Goal: Information Seeking & Learning: Check status

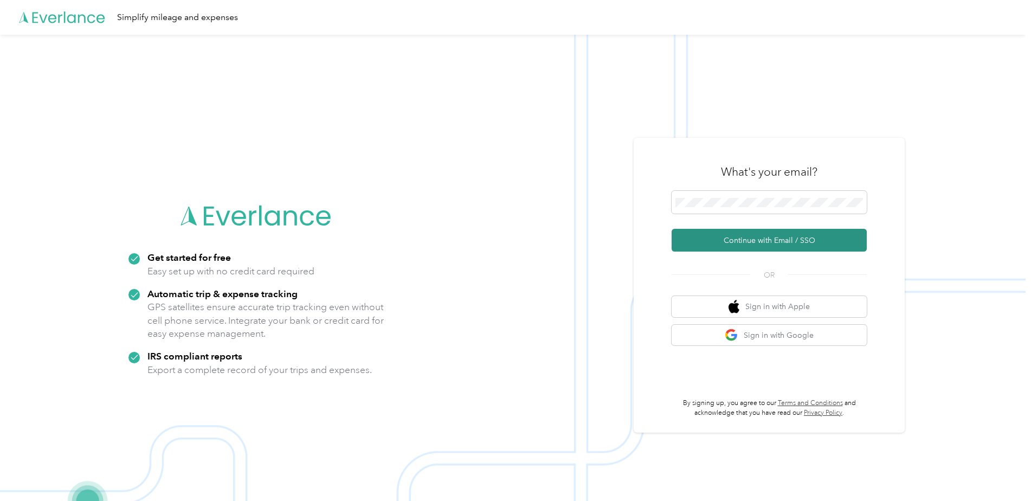
click at [780, 233] on button "Continue with Email / SSO" at bounding box center [769, 240] width 195 height 23
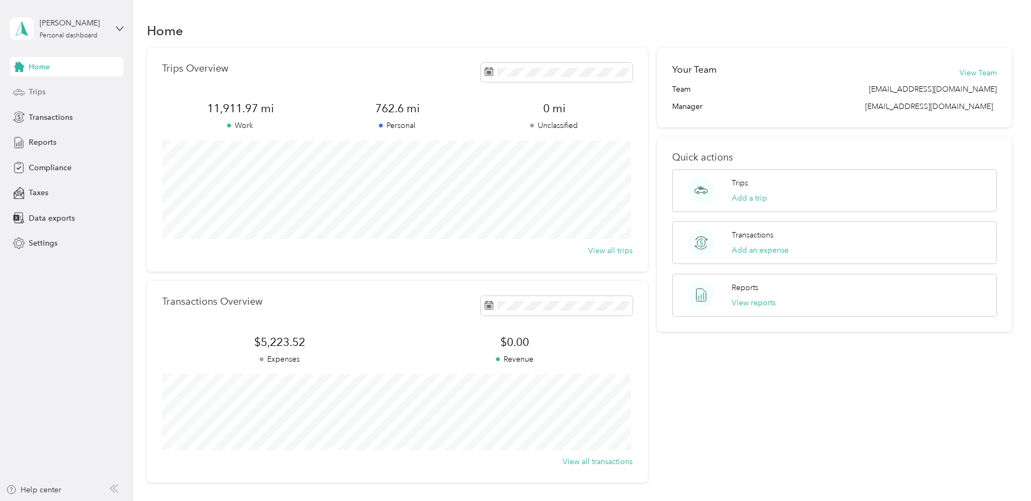
click at [44, 97] on span "Trips" at bounding box center [37, 91] width 17 height 11
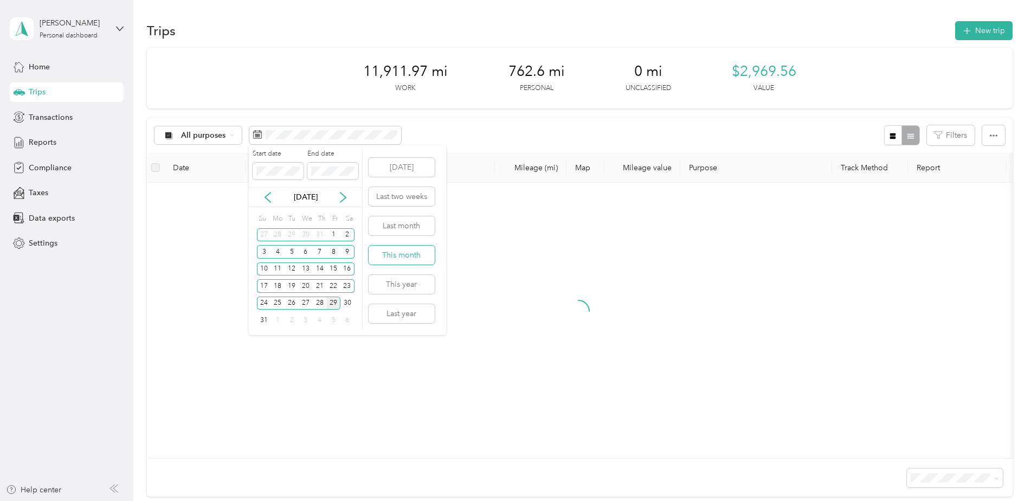
click at [401, 254] on button "This month" at bounding box center [402, 255] width 66 height 19
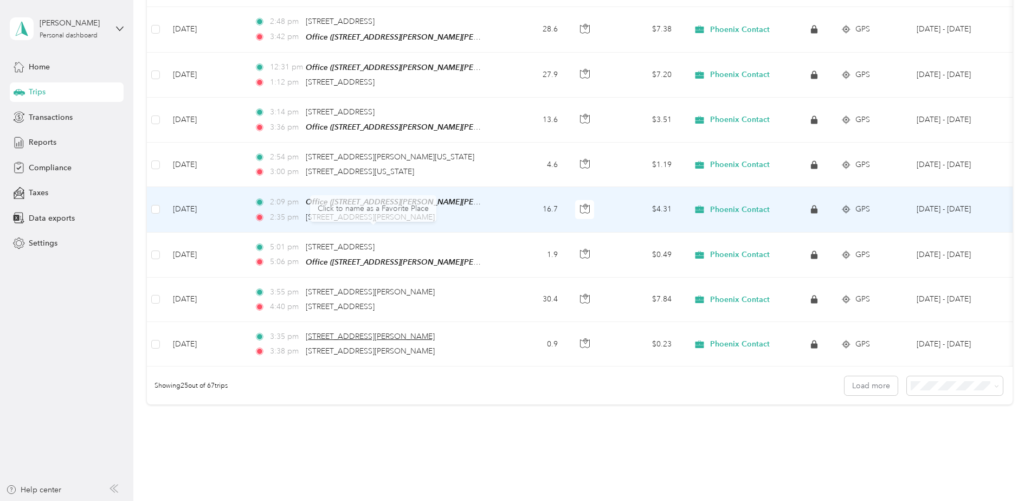
scroll to position [993, 0]
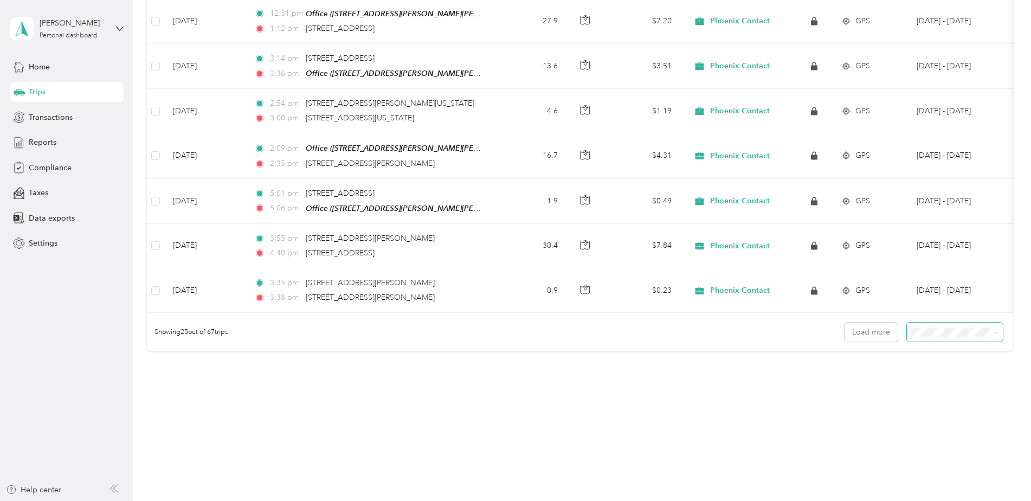
click at [946, 340] on span at bounding box center [955, 332] width 96 height 19
click at [945, 397] on body "[PERSON_NAME] Personal dashboard Home Trips Transactions Reports Compliance Tax…" at bounding box center [513, 250] width 1026 height 501
click at [916, 325] on span at bounding box center [955, 332] width 96 height 19
click at [923, 339] on span at bounding box center [955, 332] width 96 height 19
click at [913, 389] on span "100 per load" at bounding box center [934, 389] width 44 height 9
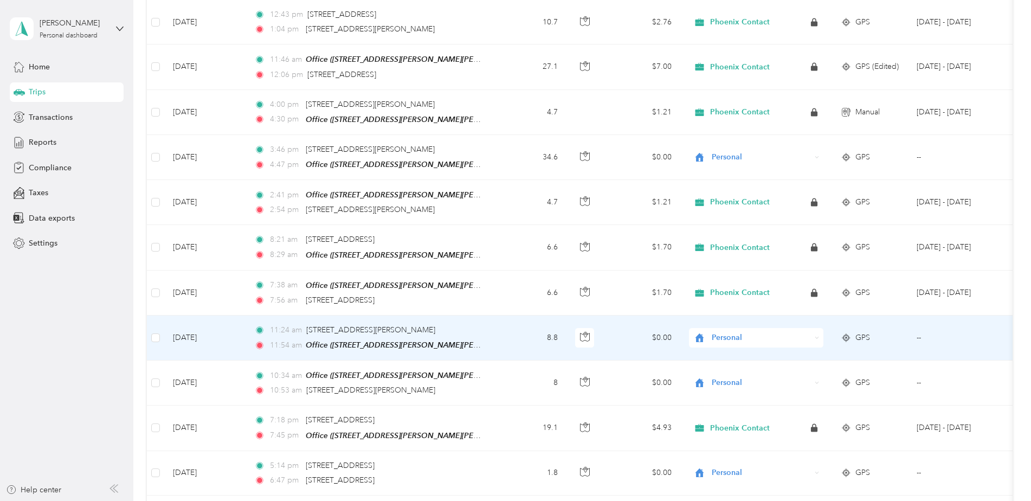
scroll to position [2486, 0]
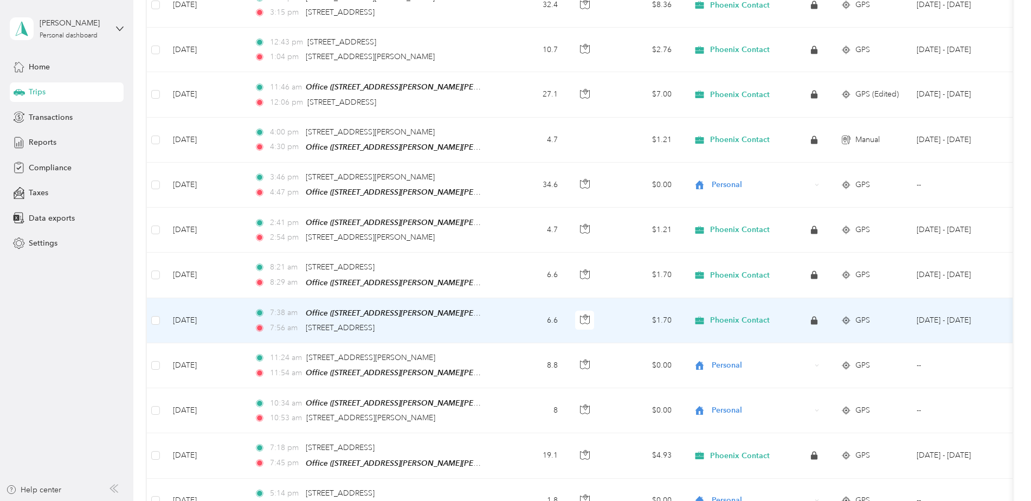
click at [496, 310] on td "6.6" at bounding box center [531, 320] width 72 height 45
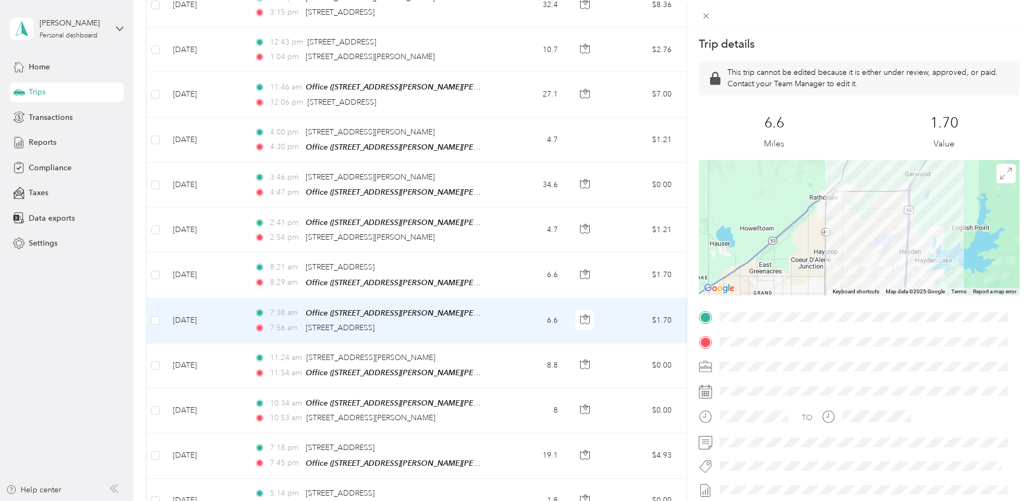
click at [511, 177] on div "Trip details This trip cannot be edited because it is either under review, appr…" at bounding box center [515, 250] width 1031 height 501
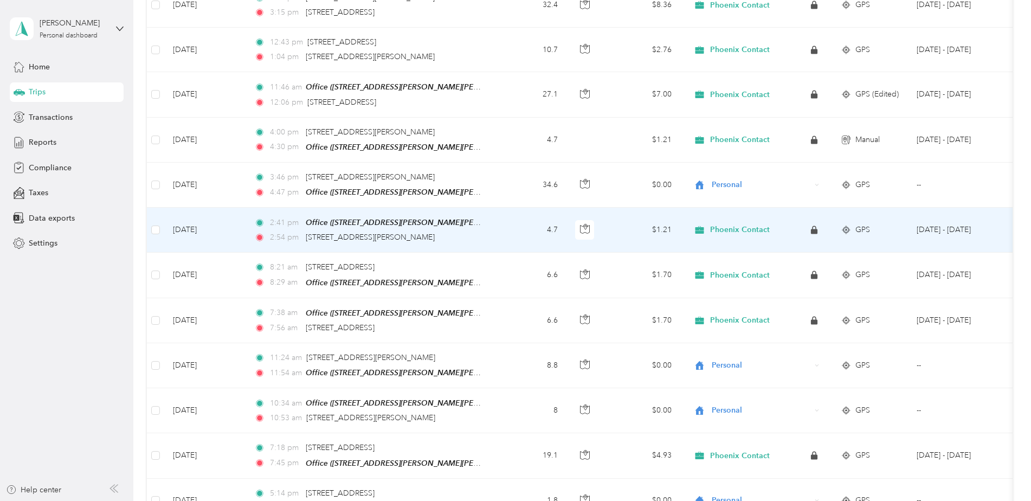
click at [497, 221] on td "4.7" at bounding box center [531, 230] width 72 height 45
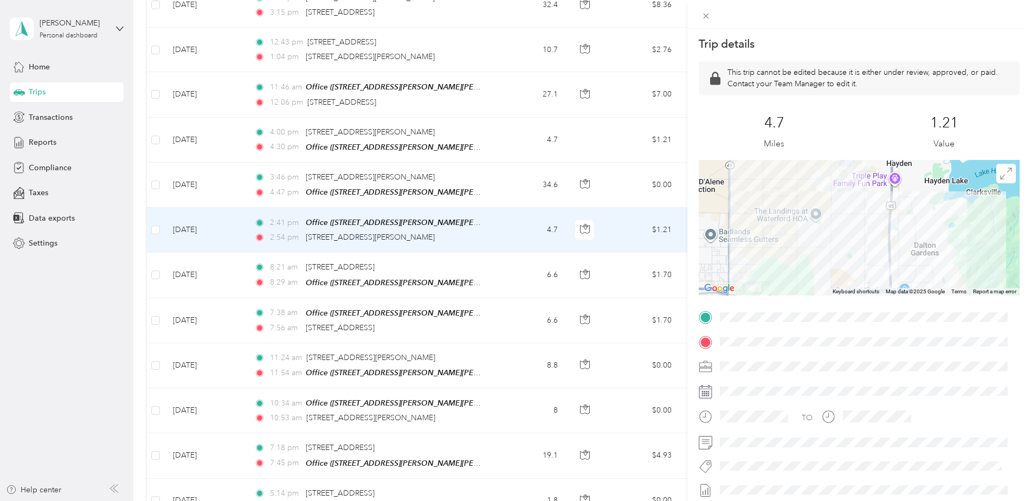
click at [497, 221] on div "Trip details This trip cannot be edited because it is either under review, appr…" at bounding box center [515, 250] width 1031 height 501
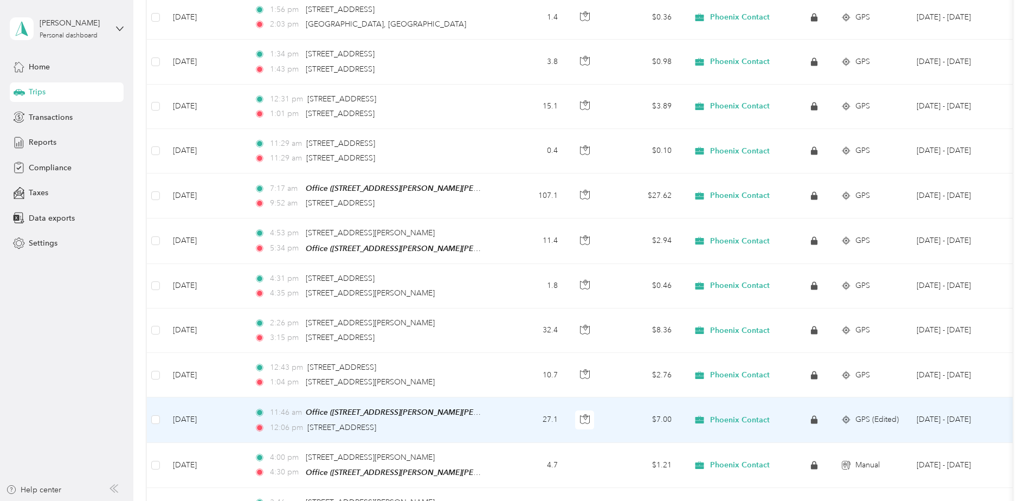
scroll to position [2106, 0]
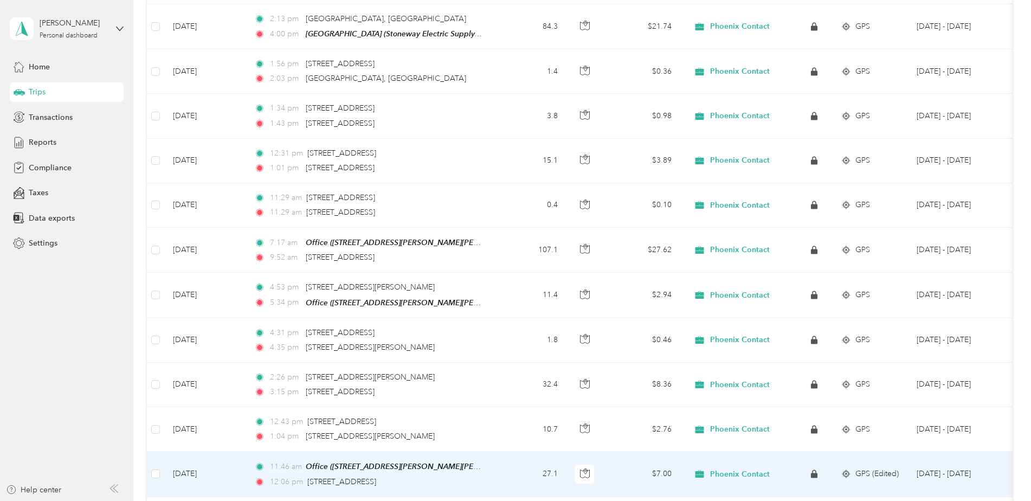
click at [514, 452] on td "27.1" at bounding box center [531, 474] width 72 height 45
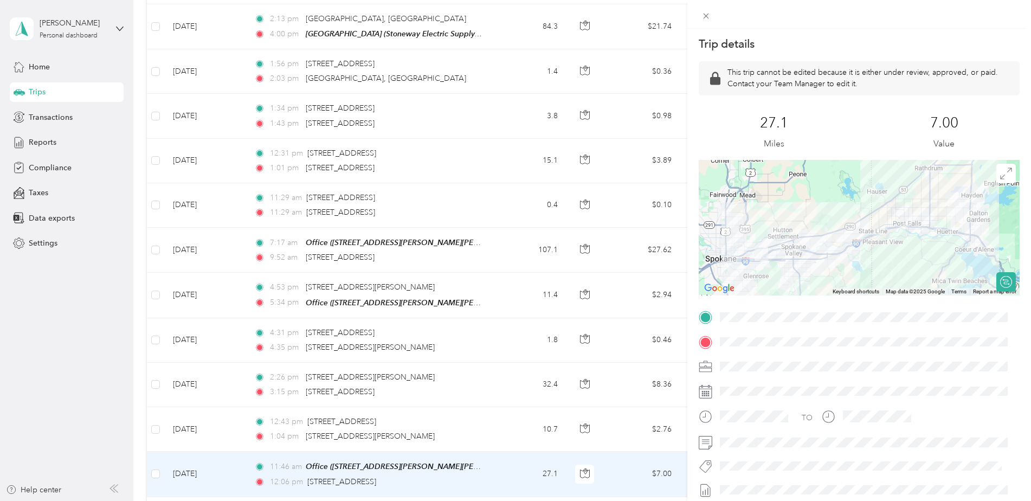
click at [504, 416] on div "Trip details This trip cannot be edited because it is either under review, appr…" at bounding box center [515, 250] width 1031 height 501
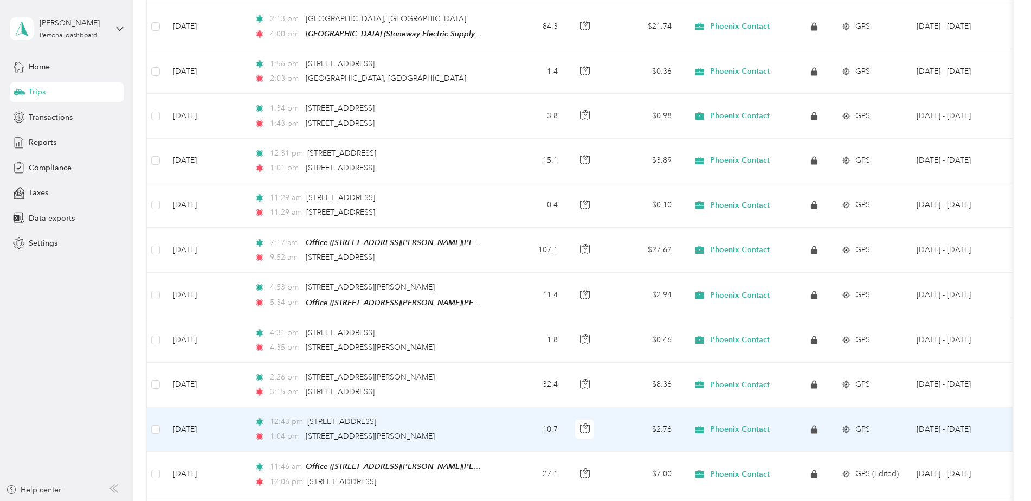
click at [486, 416] on td "12:43 pm [STREET_ADDRESS] 1:04 pm [STREET_ADDRESS][PERSON_NAME]" at bounding box center [370, 429] width 249 height 44
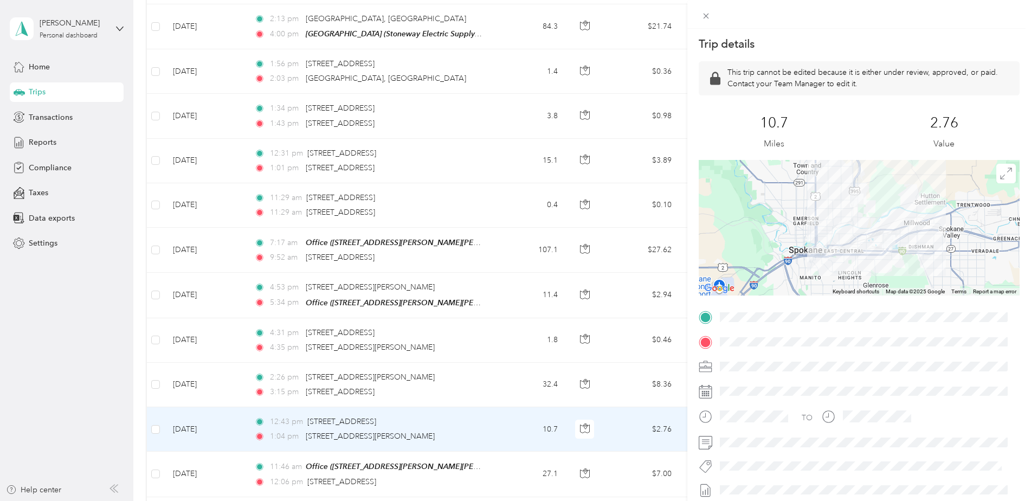
click at [500, 463] on div "Trip details This trip cannot be edited because it is either under review, appr…" at bounding box center [515, 250] width 1031 height 501
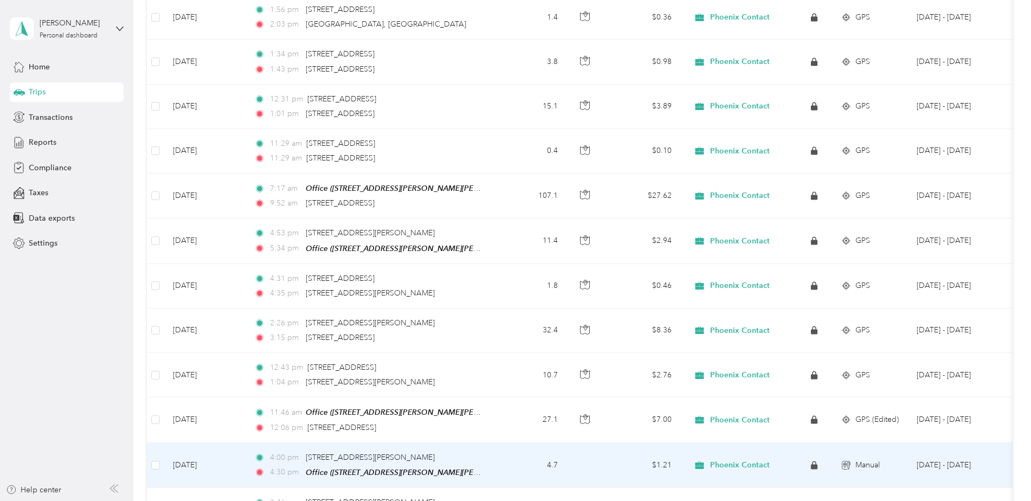
scroll to position [2106, 0]
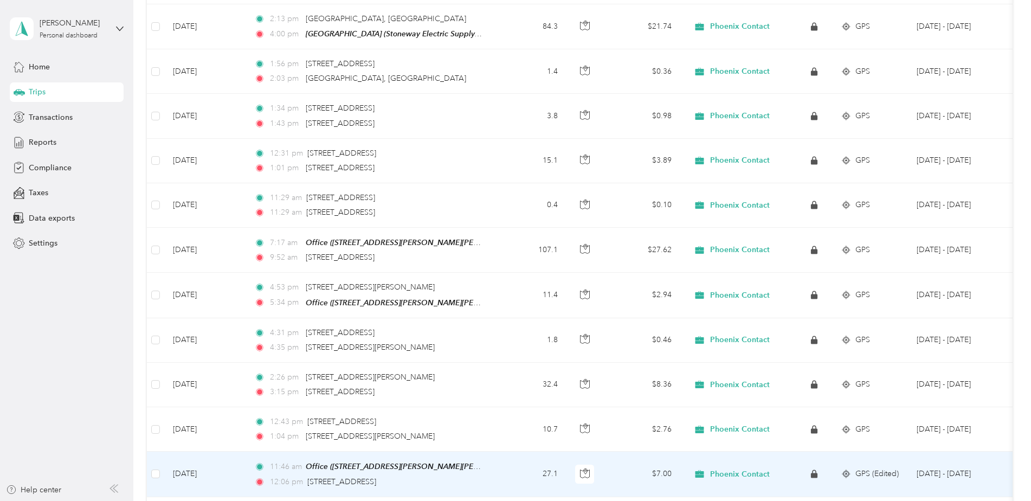
click at [503, 465] on td "27.1" at bounding box center [531, 474] width 72 height 45
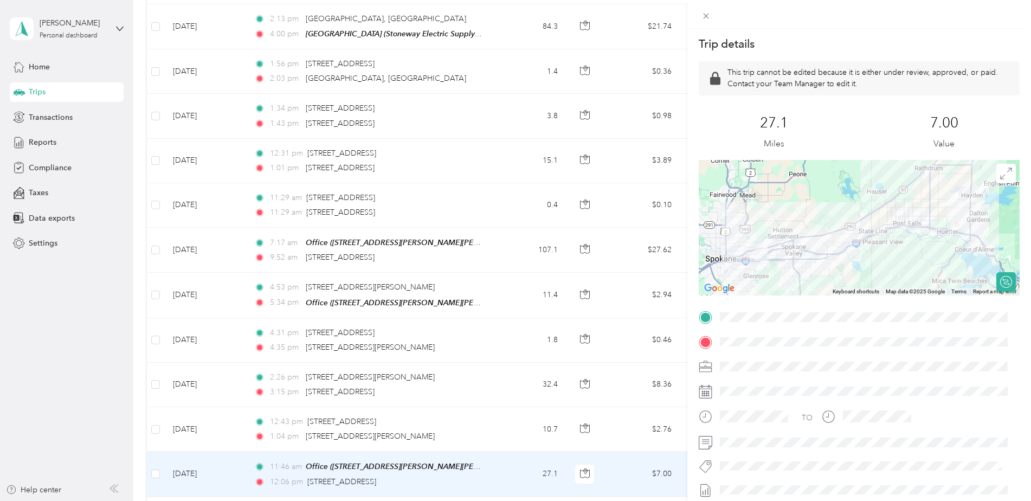
click at [503, 426] on div "Trip details This trip cannot be edited because it is either under review, appr…" at bounding box center [515, 250] width 1031 height 501
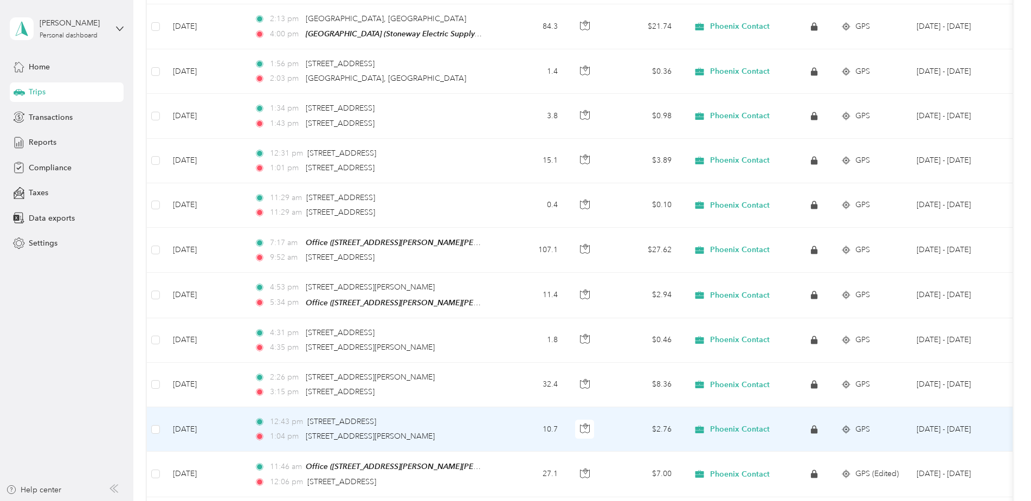
click at [503, 420] on td "10.7" at bounding box center [531, 429] width 72 height 44
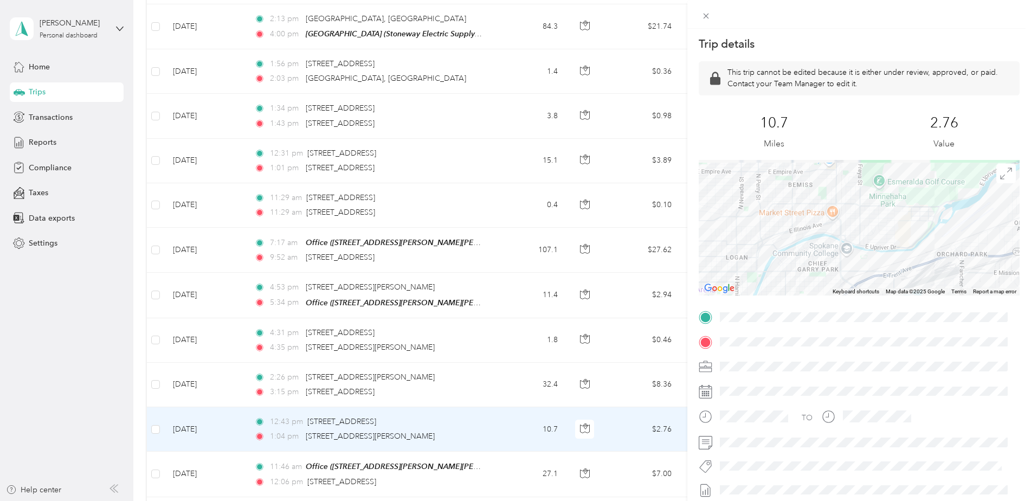
drag, startPoint x: 778, startPoint y: 202, endPoint x: 905, endPoint y: 289, distance: 153.7
click at [905, 289] on div "Keyboard shortcuts Map Data Map data ©2025 Google Map data ©2025 Google 1 km Cl…" at bounding box center [859, 228] width 321 height 136
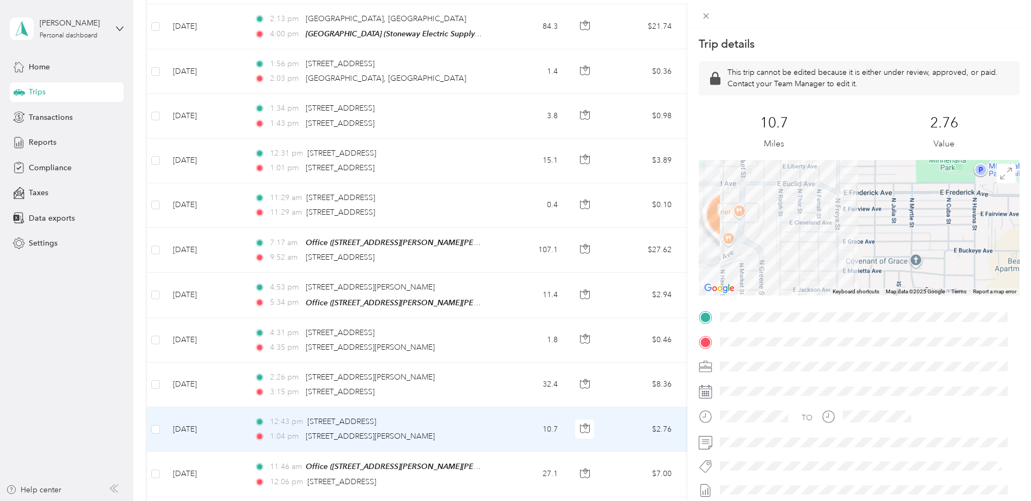
drag, startPoint x: 877, startPoint y: 226, endPoint x: 907, endPoint y: 308, distance: 87.6
click at [907, 308] on div "Trip details This trip cannot be edited because it is either under review, appr…" at bounding box center [859, 304] width 321 height 536
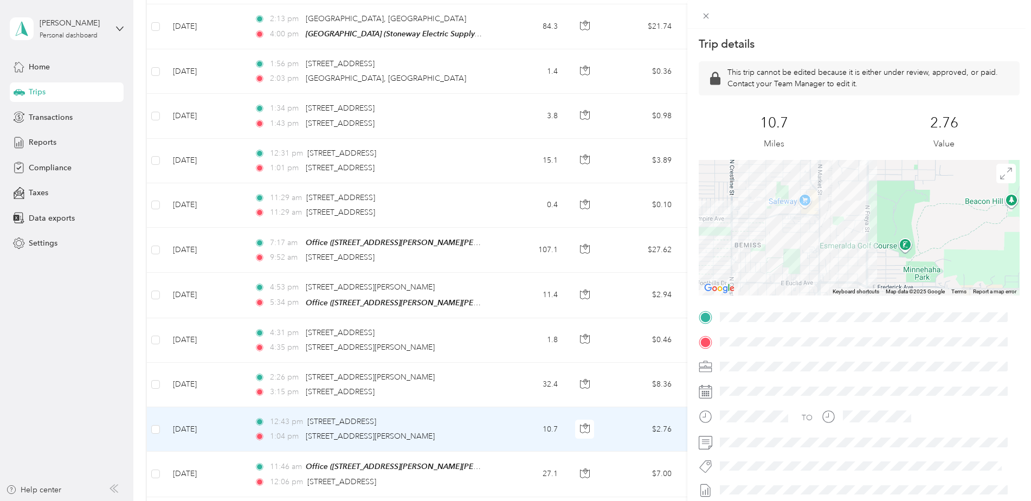
drag, startPoint x: 826, startPoint y: 195, endPoint x: 836, endPoint y: 239, distance: 45.1
click at [836, 239] on div at bounding box center [859, 228] width 321 height 136
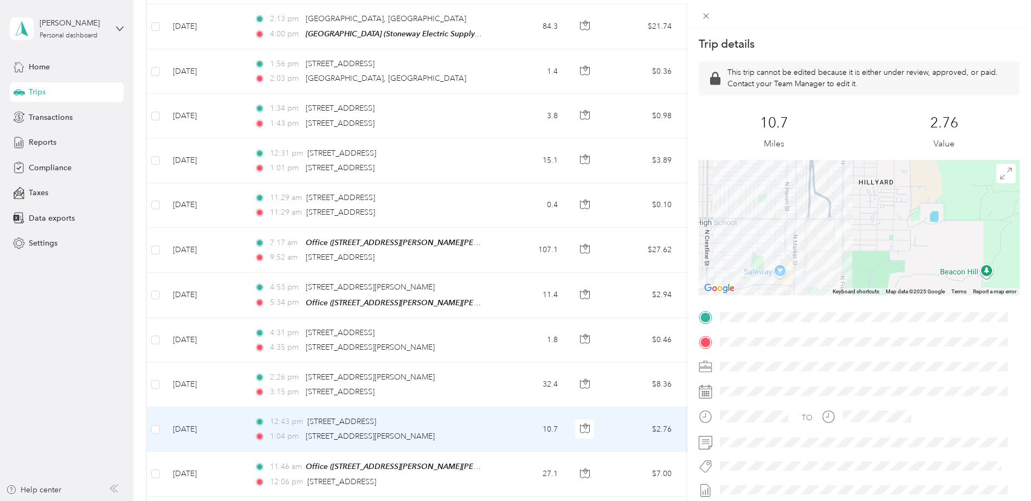
drag, startPoint x: 828, startPoint y: 205, endPoint x: 802, endPoint y: 273, distance: 72.6
click at [802, 273] on div at bounding box center [859, 228] width 321 height 136
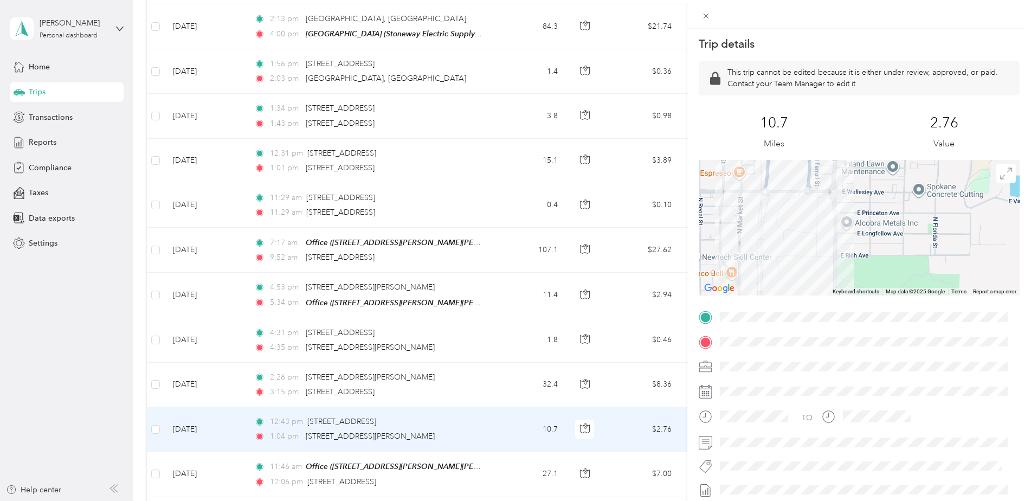
click at [443, 464] on div "Trip details This trip cannot be edited because it is either under review, appr…" at bounding box center [515, 250] width 1031 height 501
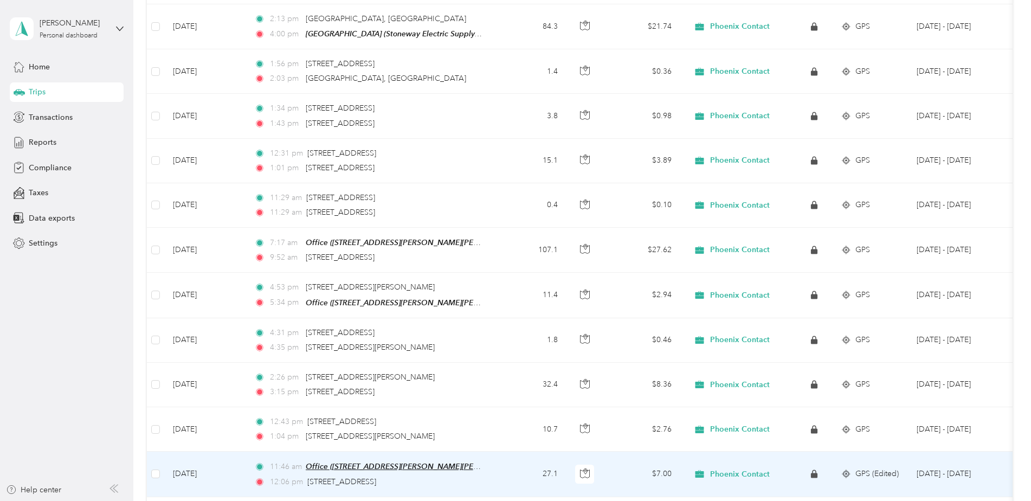
click at [404, 462] on span "Office ([STREET_ADDRESS][PERSON_NAME][PERSON_NAME][PERSON_NAME])" at bounding box center [446, 466] width 281 height 9
click at [523, 457] on td "27.1" at bounding box center [531, 474] width 72 height 45
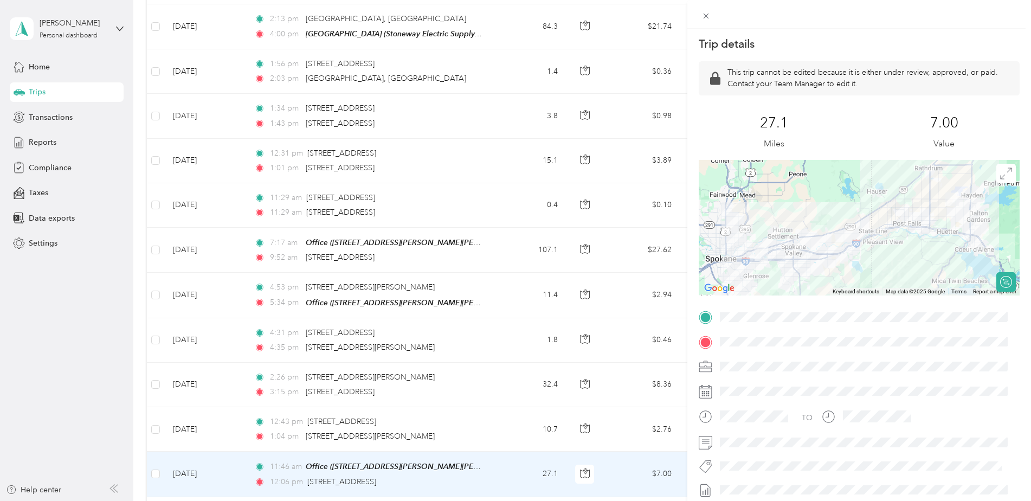
click at [507, 416] on div "Trip details This trip cannot be edited because it is either under review, appr…" at bounding box center [515, 250] width 1031 height 501
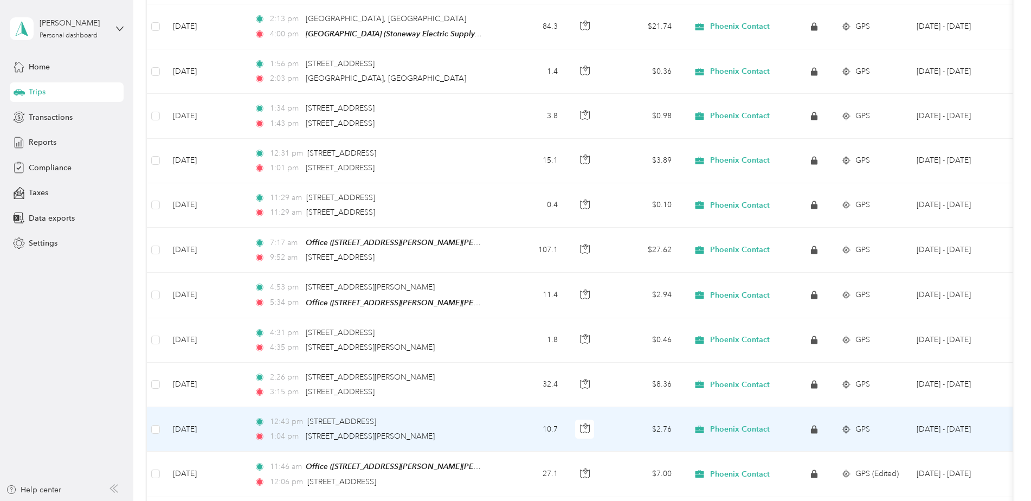
click at [493, 424] on td "12:43 pm [STREET_ADDRESS] 1:04 pm [STREET_ADDRESS][PERSON_NAME]" at bounding box center [370, 429] width 249 height 44
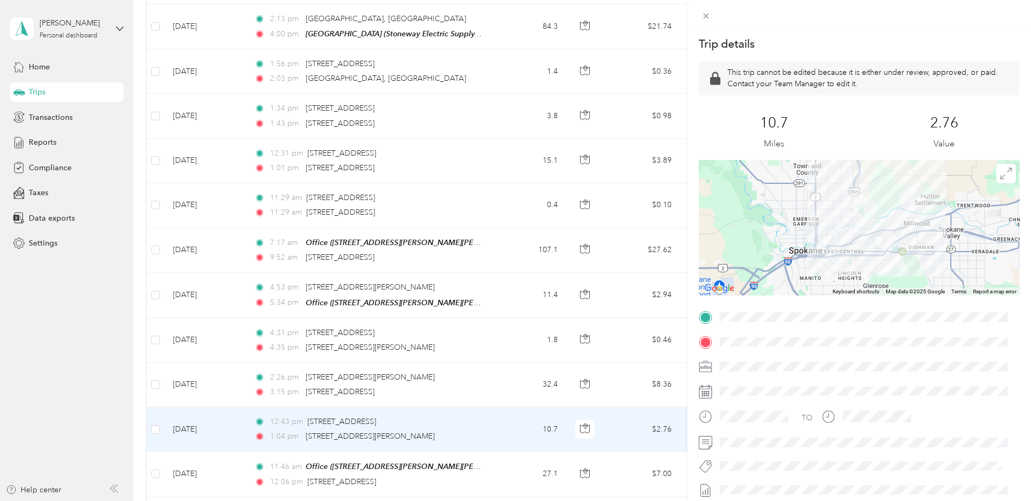
click at [486, 256] on div "Trip details This trip cannot be edited because it is either under review, appr…" at bounding box center [515, 250] width 1031 height 501
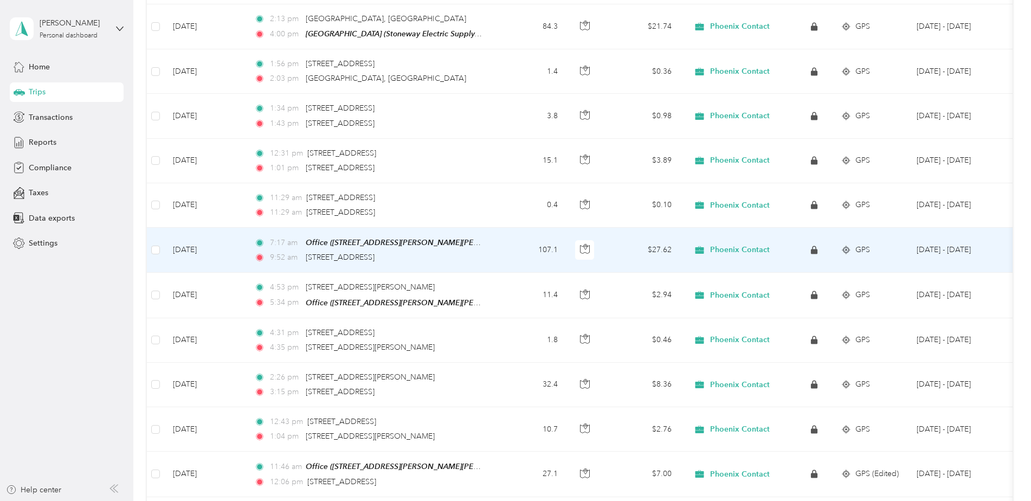
click at [487, 250] on td "7:17 am Office ([STREET_ADDRESS][PERSON_NAME][PERSON_NAME] , [PERSON_NAME], [GE…" at bounding box center [370, 250] width 249 height 45
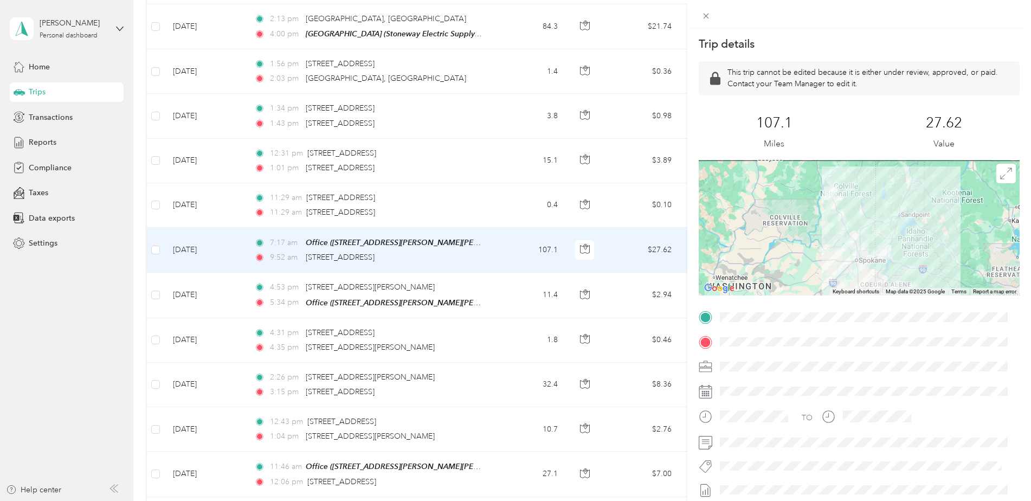
click at [446, 209] on div "Trip details This trip cannot be edited because it is either under review, appr…" at bounding box center [515, 250] width 1031 height 501
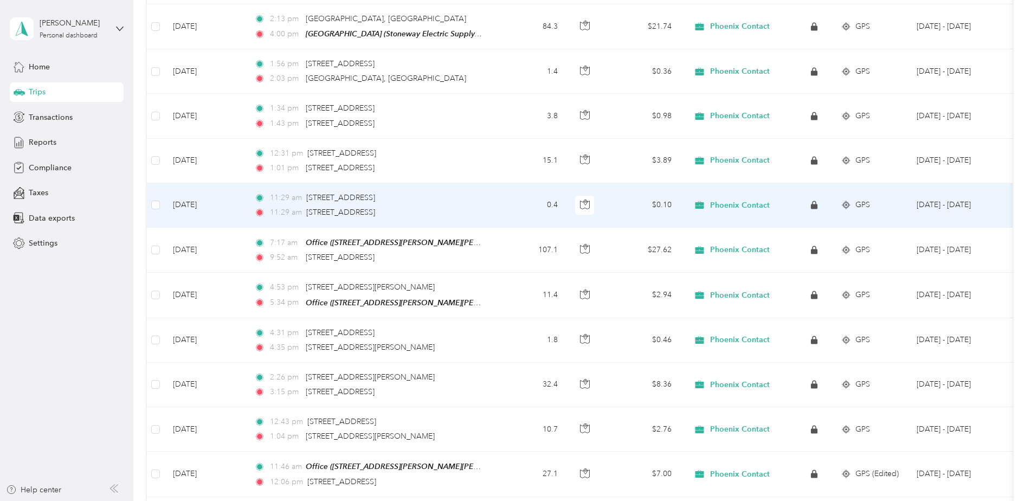
click at [448, 207] on div "11:29 am [STREET_ADDRESS]" at bounding box center [368, 213] width 228 height 12
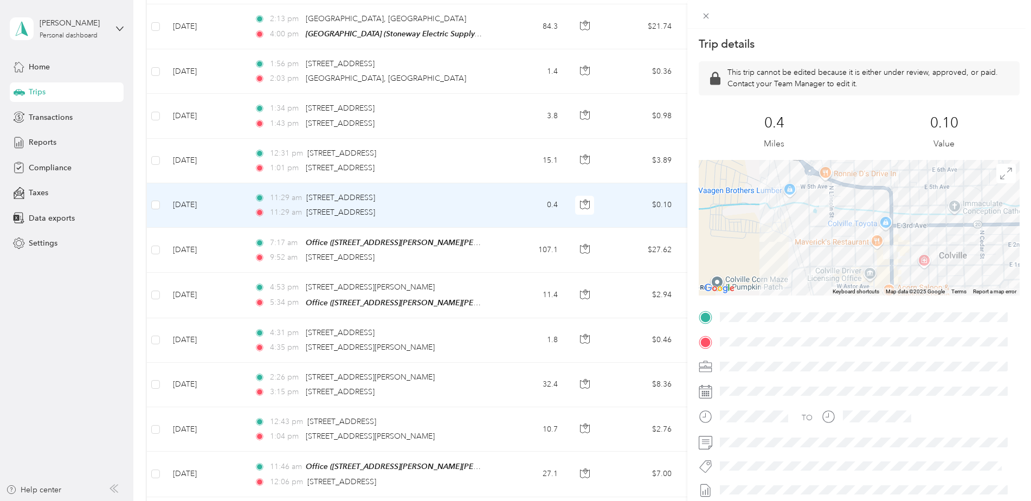
click at [472, 153] on div "Trip details This trip cannot be edited because it is either under review, appr…" at bounding box center [515, 250] width 1031 height 501
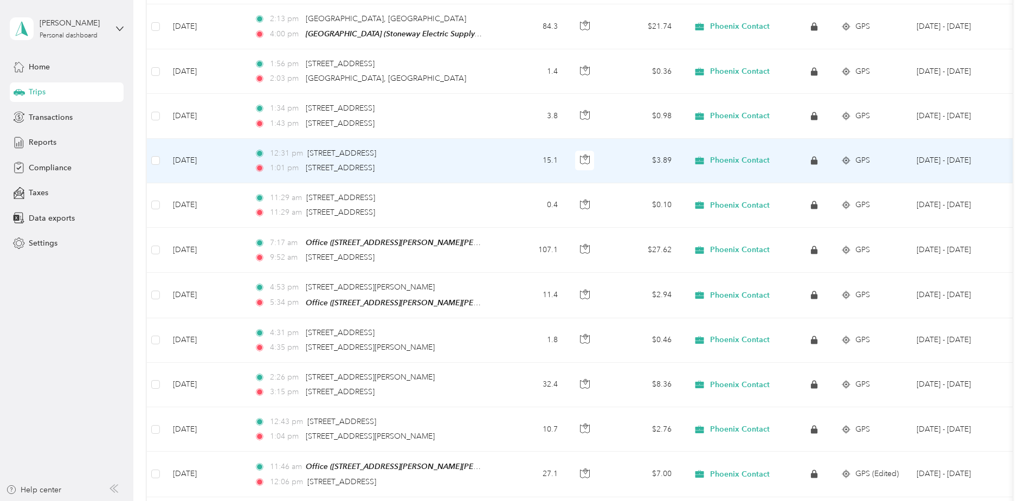
click at [468, 162] on div "1:01 pm [STREET_ADDRESS]" at bounding box center [368, 168] width 228 height 12
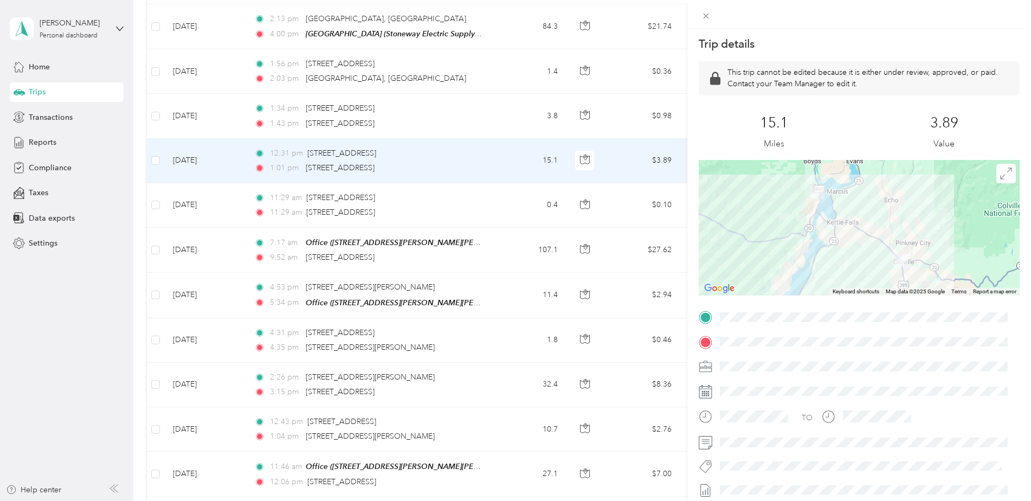
click at [478, 107] on div "Trip details This trip cannot be edited because it is either under review, appr…" at bounding box center [515, 250] width 1031 height 501
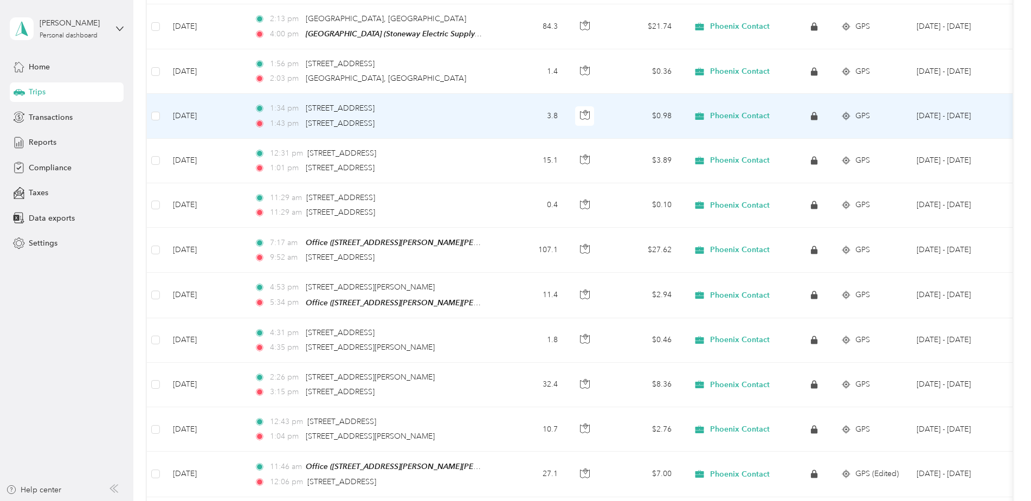
click at [482, 121] on td "1:34 pm [STREET_ADDRESS] 1:43 pm [STREET_ADDRESS]" at bounding box center [370, 116] width 249 height 44
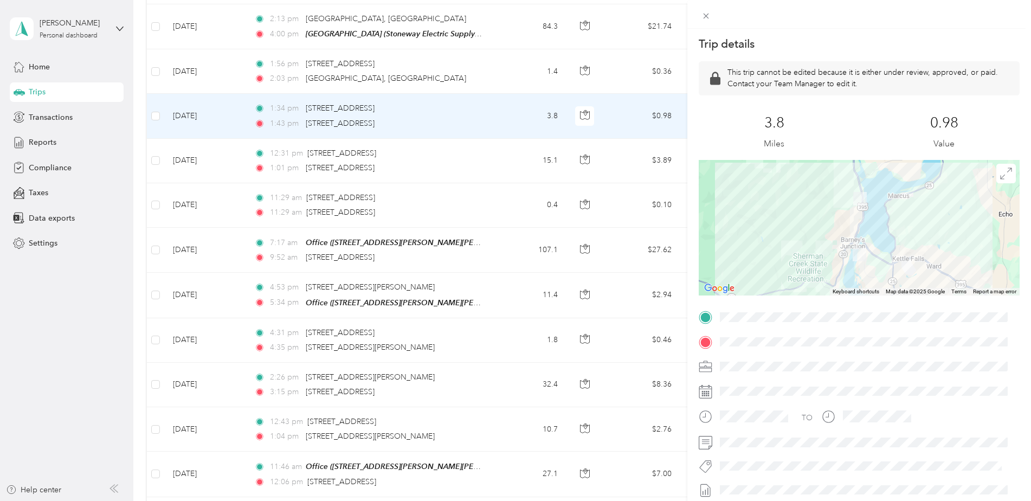
click at [473, 118] on div "Trip details This trip cannot be edited because it is either under review, appr…" at bounding box center [515, 250] width 1031 height 501
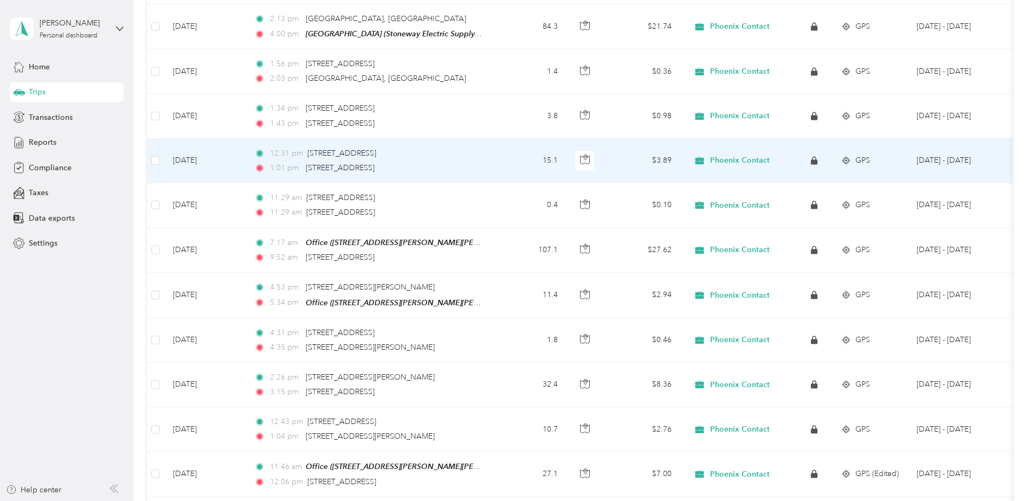
scroll to position [2052, 0]
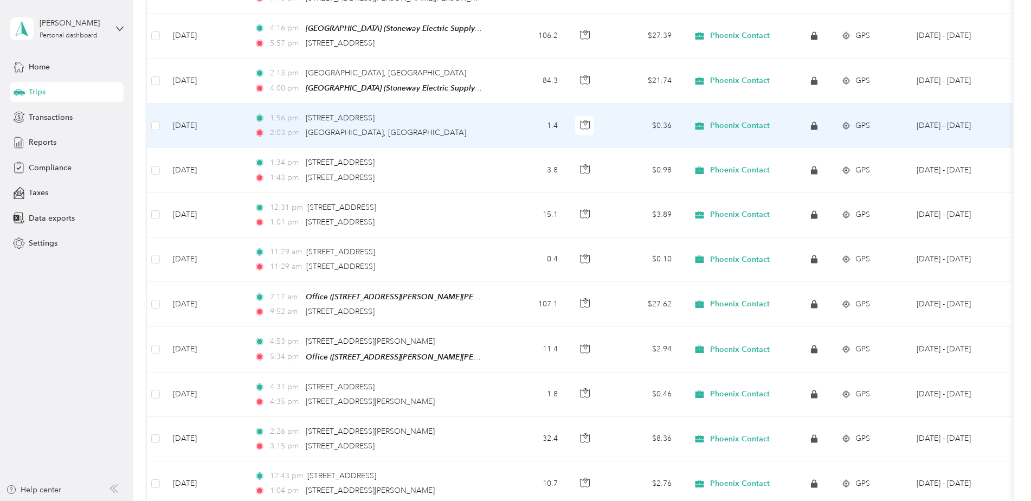
click at [461, 127] on div "2:03 pm [GEOGRAPHIC_DATA], [GEOGRAPHIC_DATA]" at bounding box center [368, 133] width 228 height 12
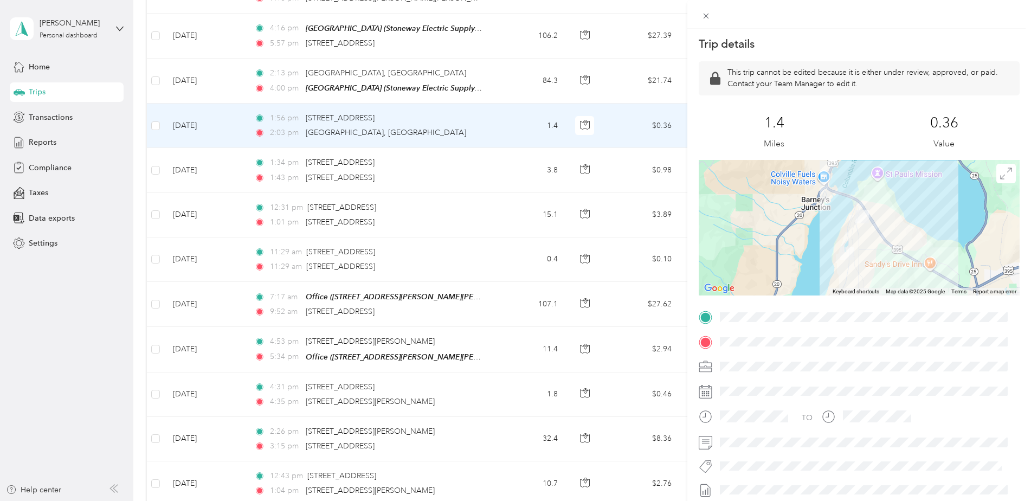
click at [421, 128] on div "Trip details This trip cannot be edited because it is either under review, appr…" at bounding box center [515, 250] width 1031 height 501
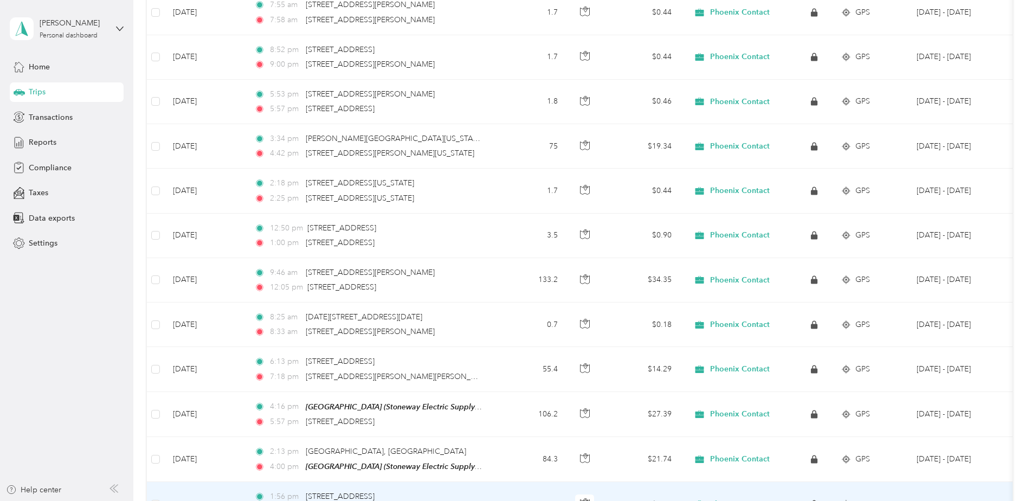
scroll to position [1673, 0]
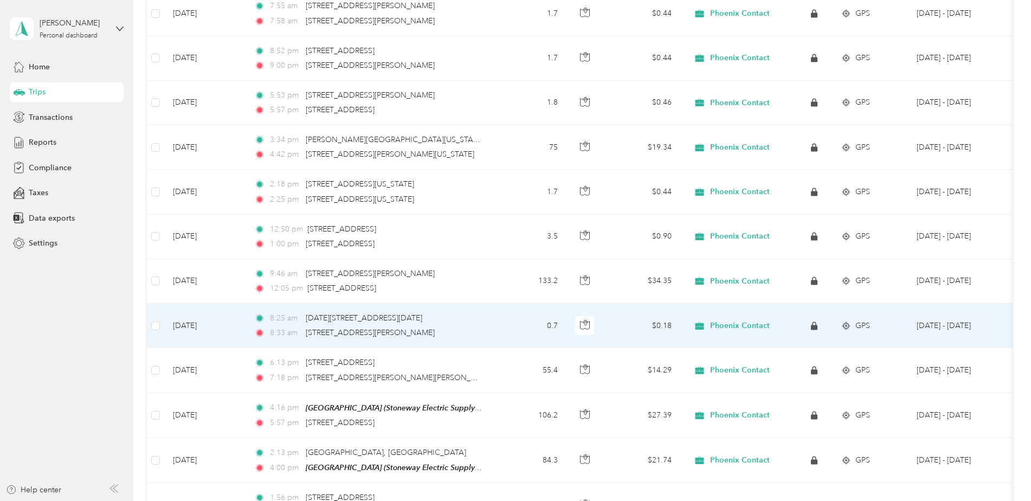
click at [476, 313] on div "8:25 am [DATE]–[DATE][STREET_ADDRESS]" at bounding box center [368, 318] width 228 height 12
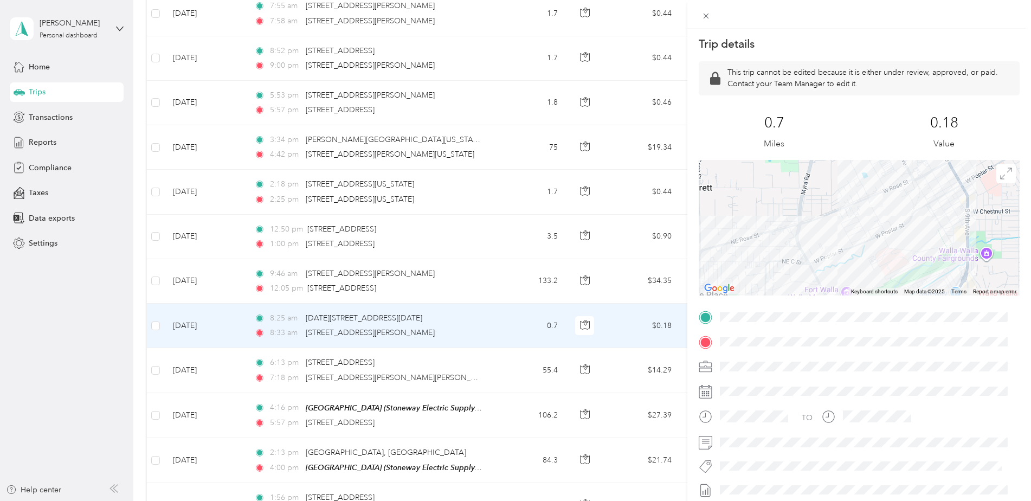
click at [366, 274] on div "Trip details This trip cannot be edited because it is either under review, appr…" at bounding box center [515, 250] width 1031 height 501
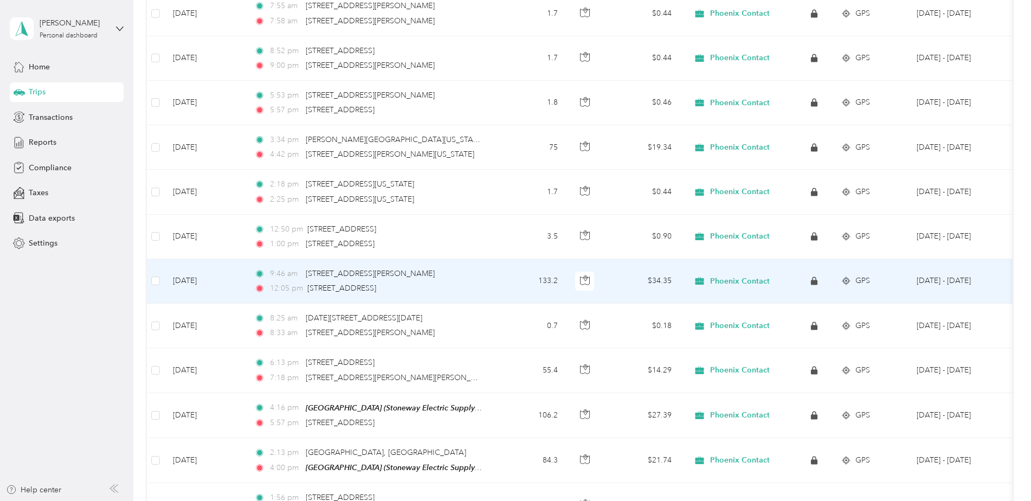
click at [460, 272] on div "9:46 am [STREET_ADDRESS][PERSON_NAME] 12:05 pm [STREET_ADDRESS]" at bounding box center [368, 281] width 228 height 27
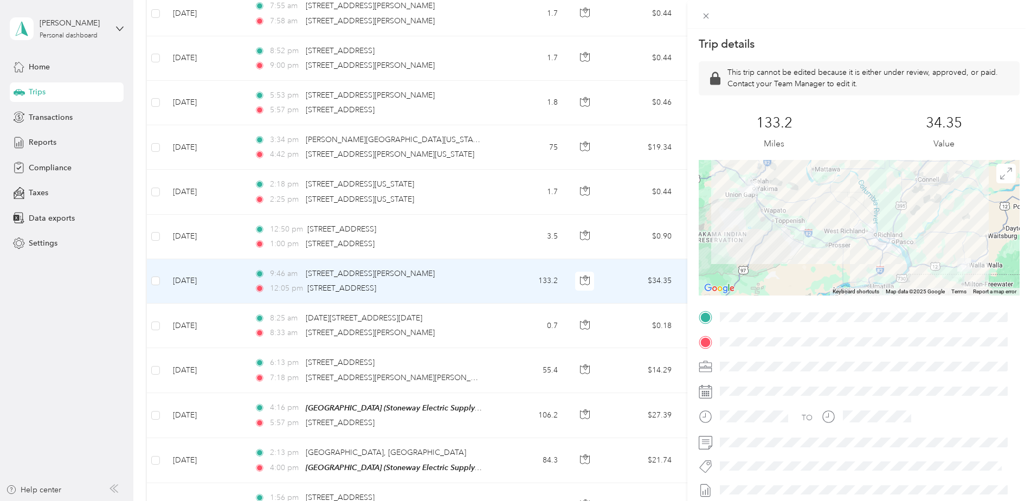
click at [408, 230] on div "Trip details This trip cannot be edited because it is either under review, appr…" at bounding box center [515, 250] width 1031 height 501
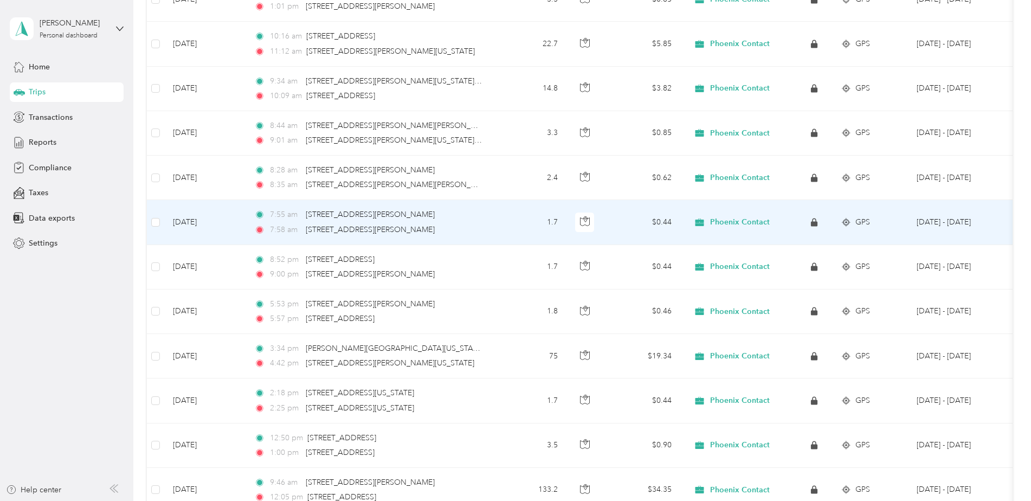
scroll to position [1456, 0]
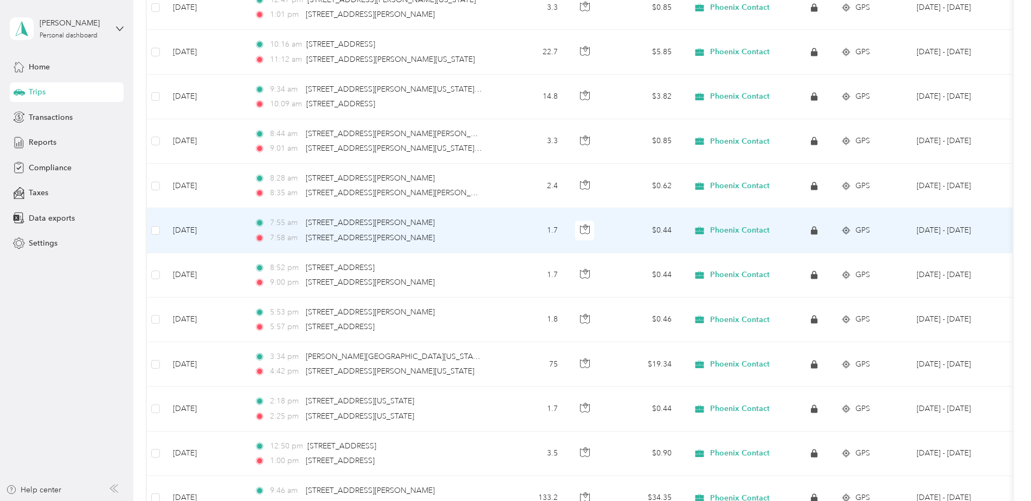
click at [497, 222] on td "1.7" at bounding box center [531, 230] width 72 height 44
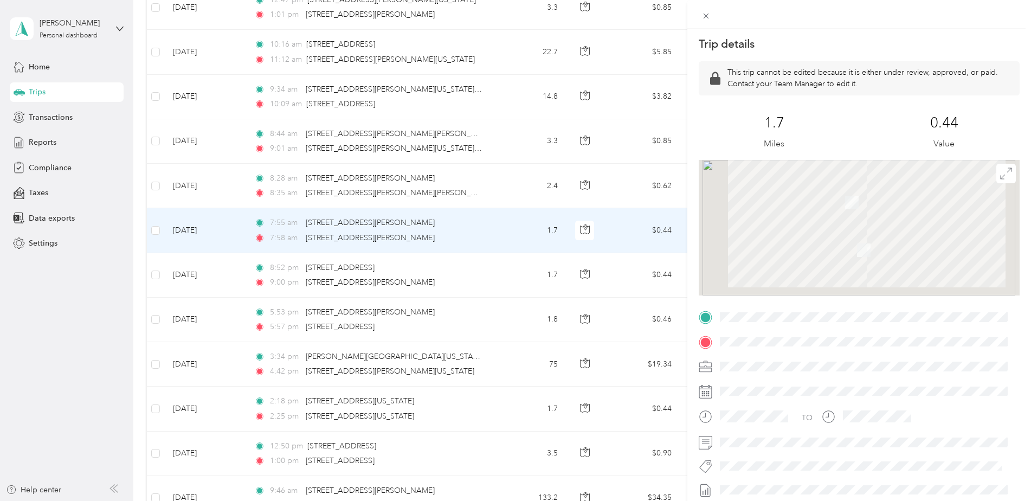
click at [506, 215] on div "Trip details This trip cannot be edited because it is either under review, appr…" at bounding box center [515, 250] width 1031 height 501
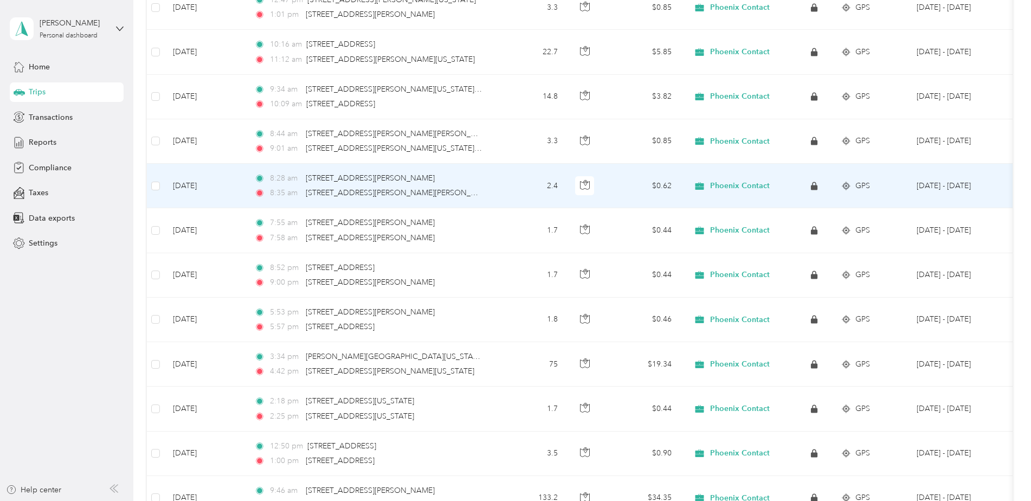
click at [496, 180] on td "2.4" at bounding box center [531, 186] width 72 height 44
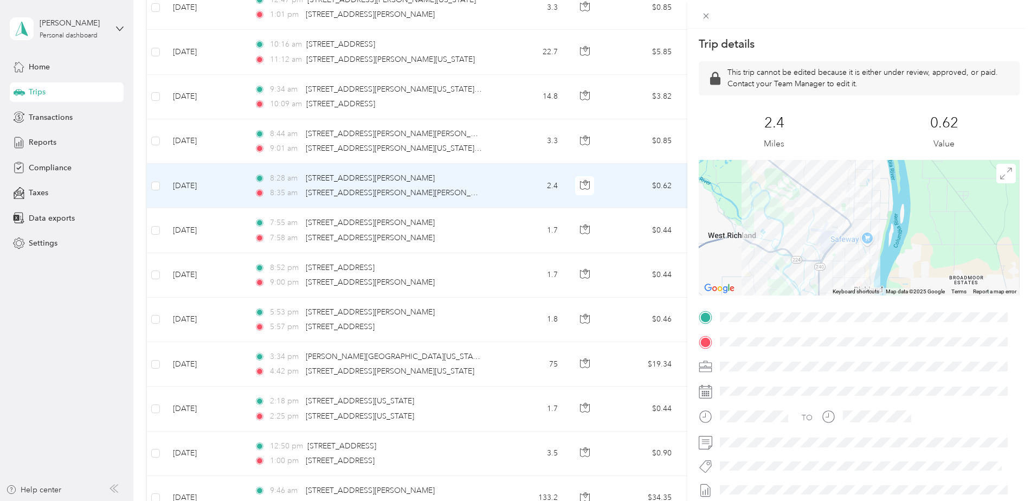
click at [496, 180] on div "Trip details This trip cannot be edited because it is either under review, appr…" at bounding box center [515, 250] width 1031 height 501
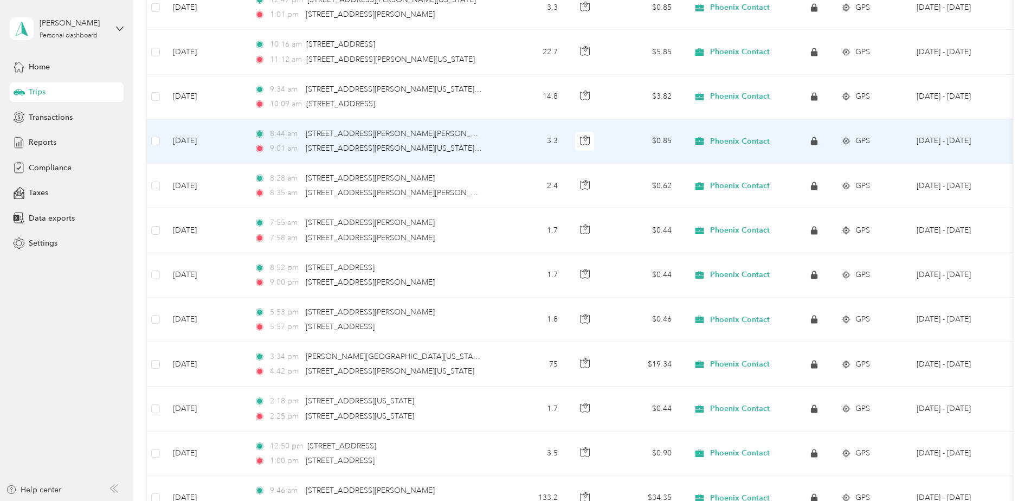
click at [490, 139] on td "8:44 am [STREET_ADDRESS][PERSON_NAME][PERSON_NAME] 9:01 am [STREET_ADDRESS][PER…" at bounding box center [370, 141] width 249 height 44
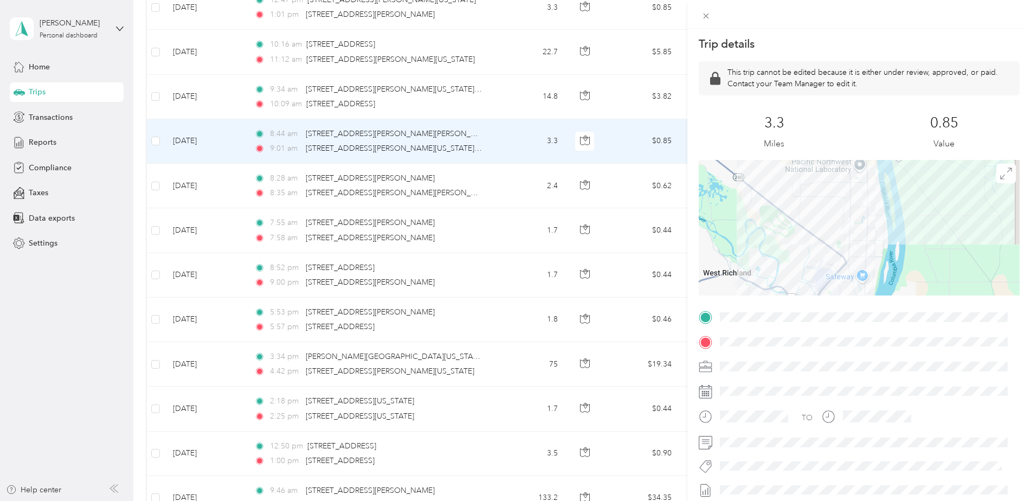
click at [511, 129] on div "Trip details This trip cannot be edited because it is either under review, appr…" at bounding box center [515, 250] width 1031 height 501
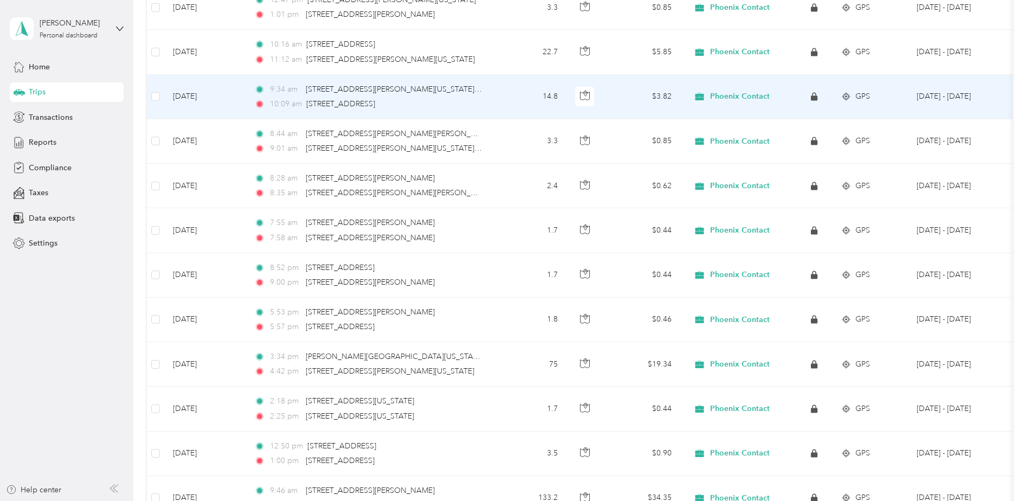
click at [500, 98] on td "14.8" at bounding box center [531, 97] width 72 height 44
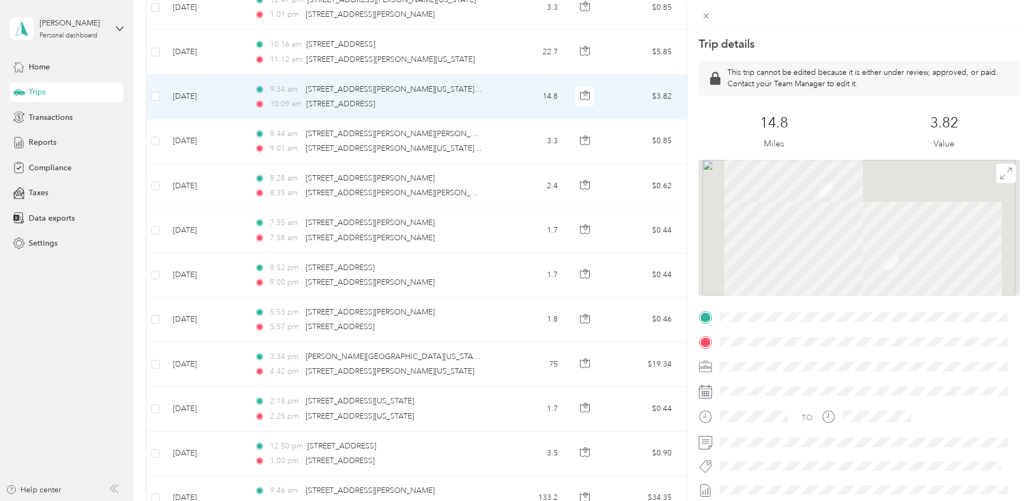
click at [377, 85] on div "Trip details This trip cannot be edited because it is either under review, appr…" at bounding box center [515, 250] width 1031 height 501
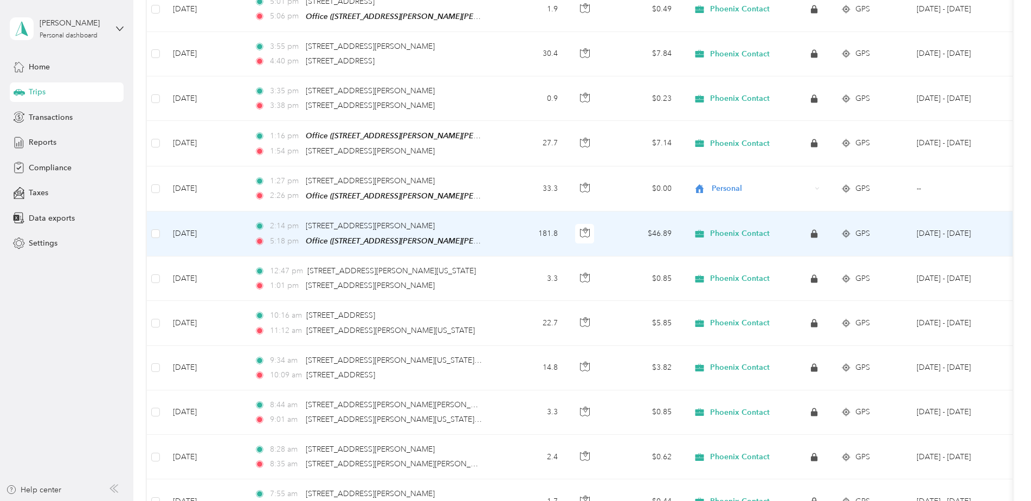
scroll to position [1130, 0]
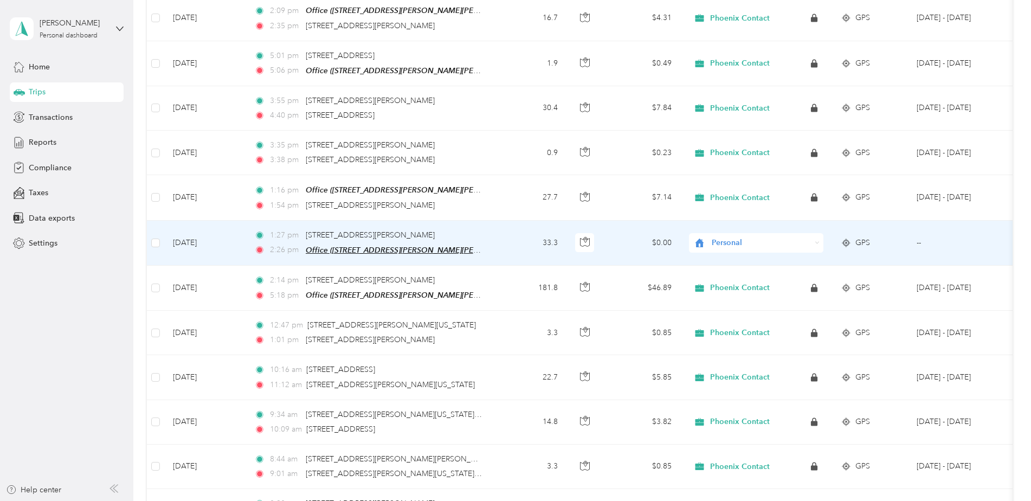
click at [479, 246] on span "Office ([STREET_ADDRESS][PERSON_NAME][PERSON_NAME][PERSON_NAME])" at bounding box center [446, 250] width 281 height 9
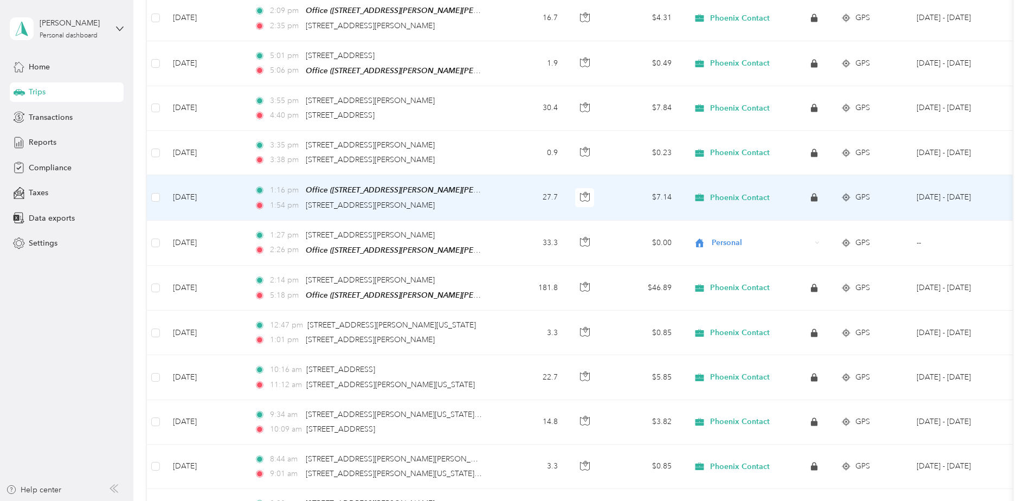
click at [631, 182] on td "$7.14" at bounding box center [643, 197] width 76 height 45
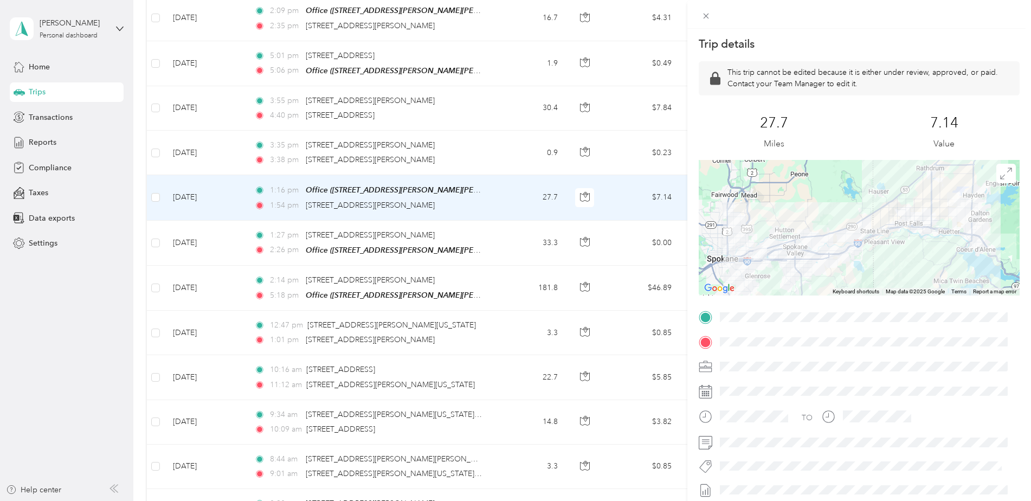
click at [501, 162] on div "Trip details This trip cannot be edited because it is either under review, appr…" at bounding box center [515, 250] width 1031 height 501
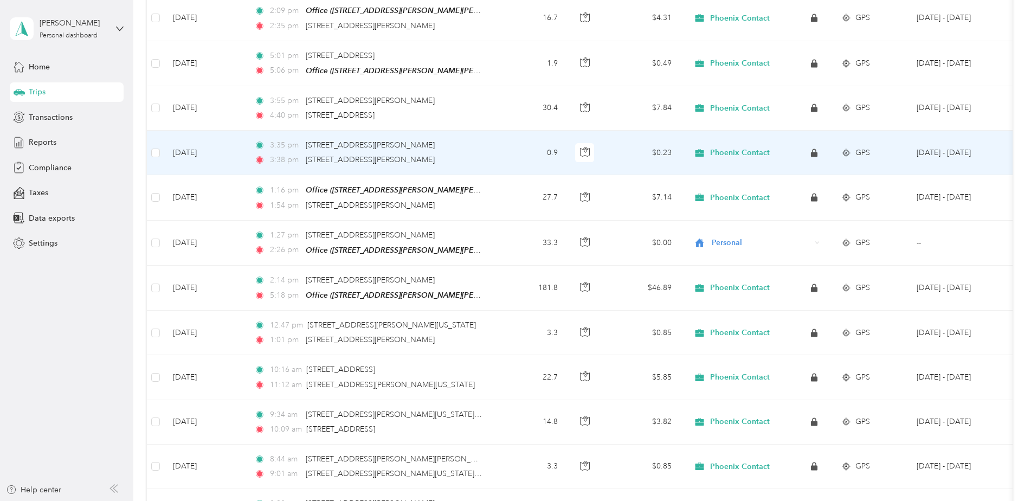
click at [499, 154] on td "0.9" at bounding box center [531, 153] width 72 height 44
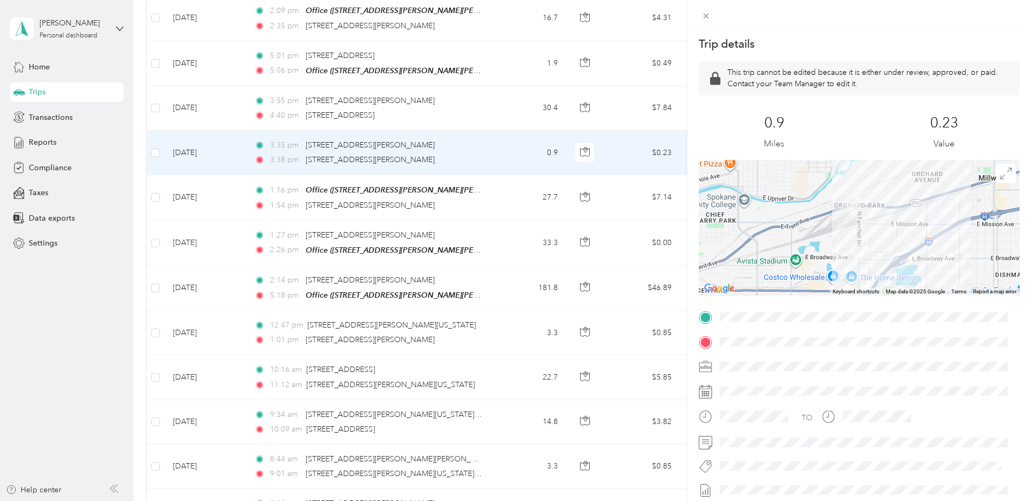
click at [498, 189] on div "Trip details This trip cannot be edited because it is either under review, appr…" at bounding box center [515, 250] width 1031 height 501
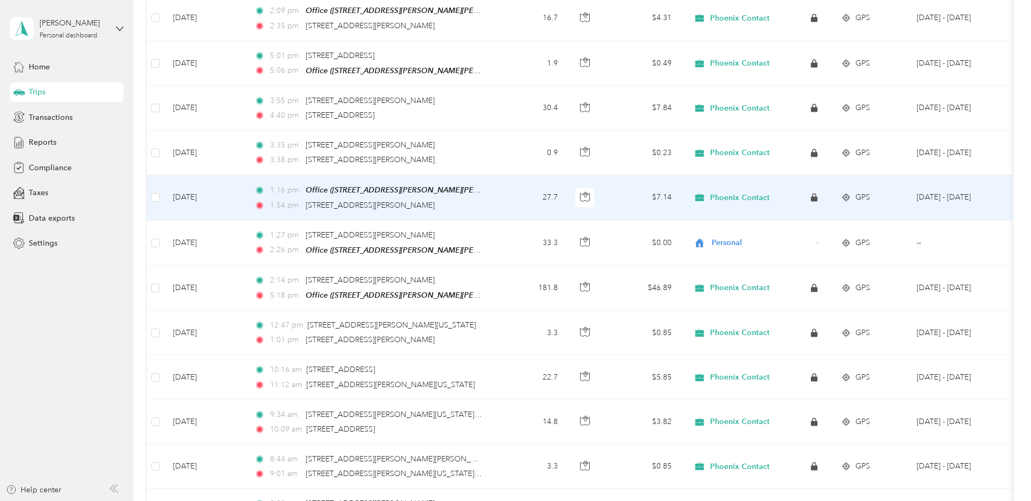
click at [503, 199] on td "27.7" at bounding box center [531, 197] width 72 height 45
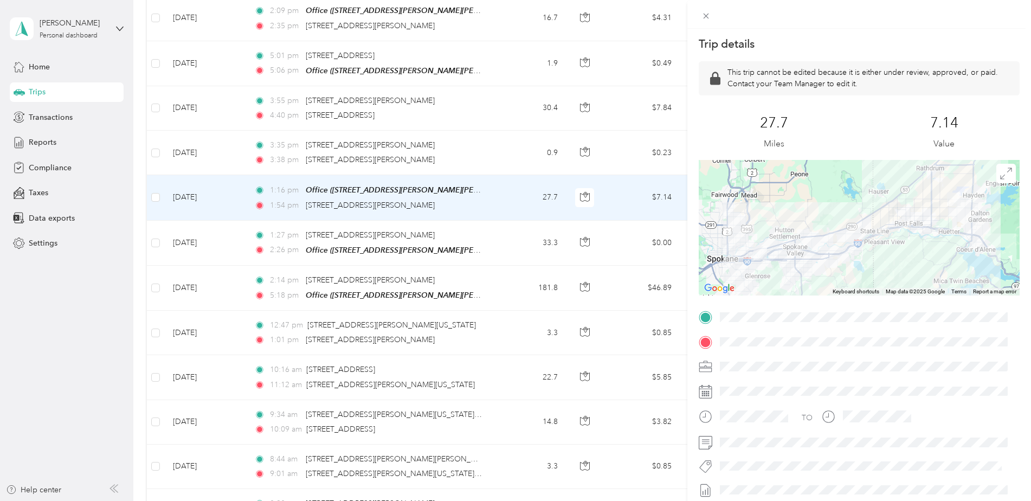
drag, startPoint x: 510, startPoint y: 151, endPoint x: 501, endPoint y: 142, distance: 12.7
click at [510, 151] on div "Trip details This trip cannot be edited because it is either under review, appr…" at bounding box center [515, 250] width 1031 height 501
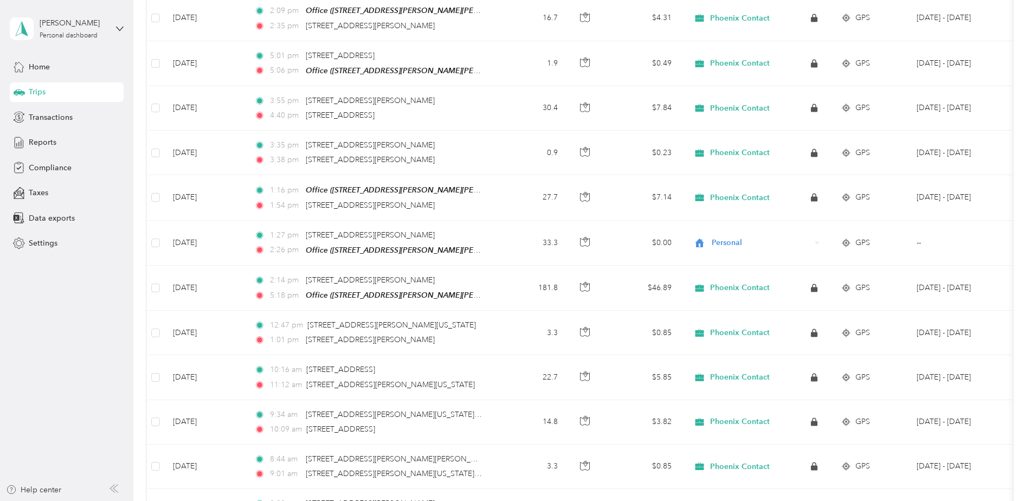
click at [501, 142] on div at bounding box center [515, 250] width 1031 height 501
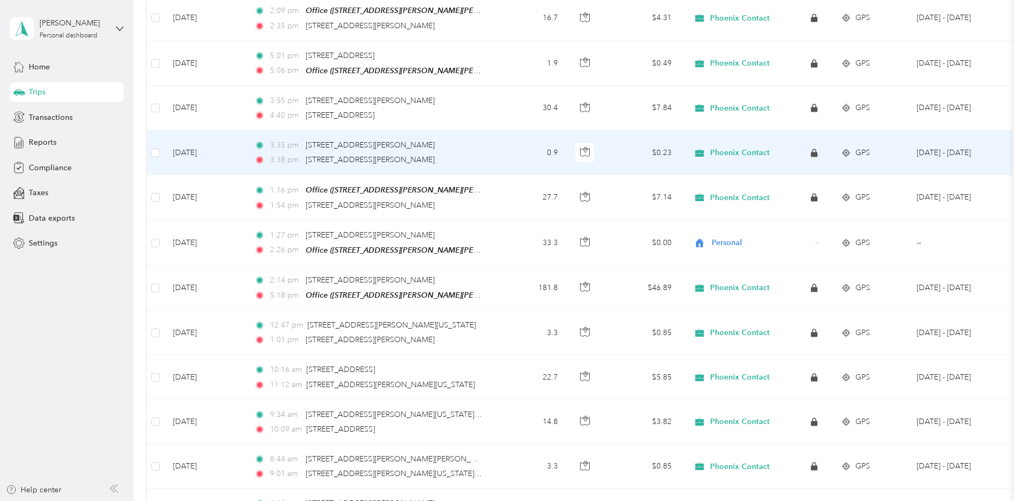
click at [496, 152] on td "0.9" at bounding box center [531, 153] width 72 height 44
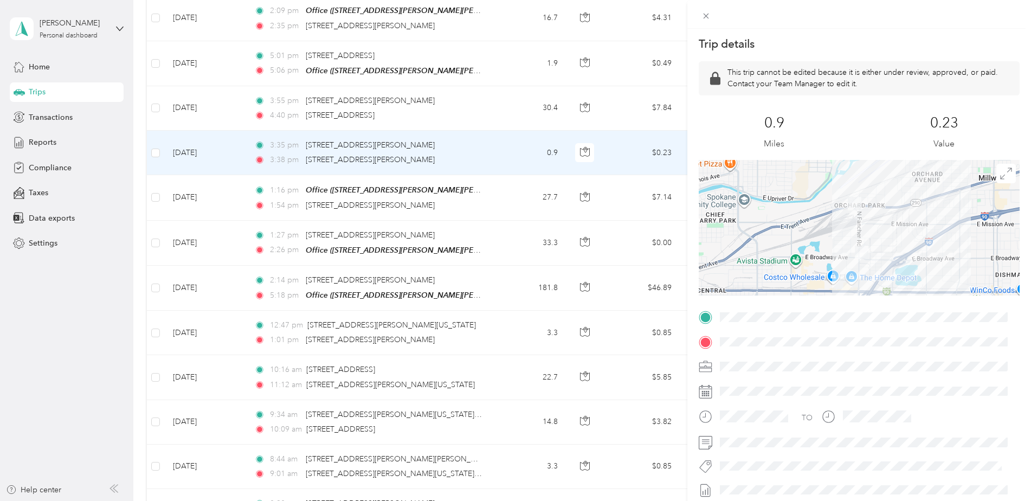
click at [487, 104] on div "Trip details This trip cannot be edited because it is either under review, appr…" at bounding box center [515, 250] width 1031 height 501
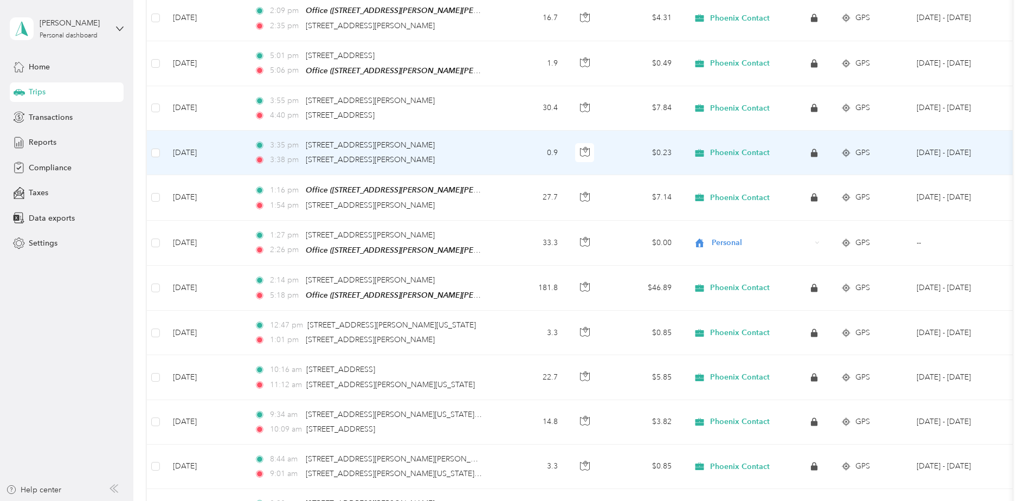
click at [487, 104] on div at bounding box center [515, 250] width 1031 height 501
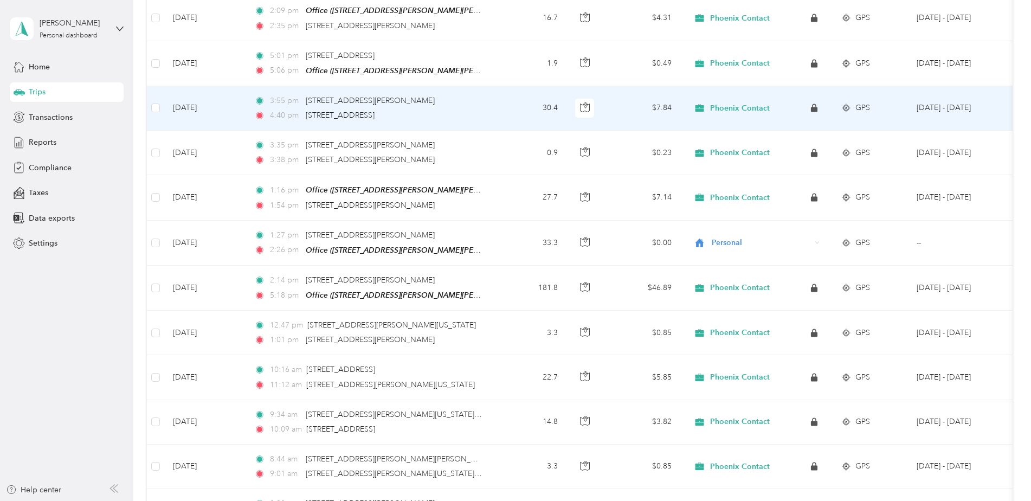
click at [487, 104] on td "3:55 pm [STREET_ADDRESS][PERSON_NAME] 4:40 pm [STREET_ADDRESS]" at bounding box center [370, 108] width 249 height 44
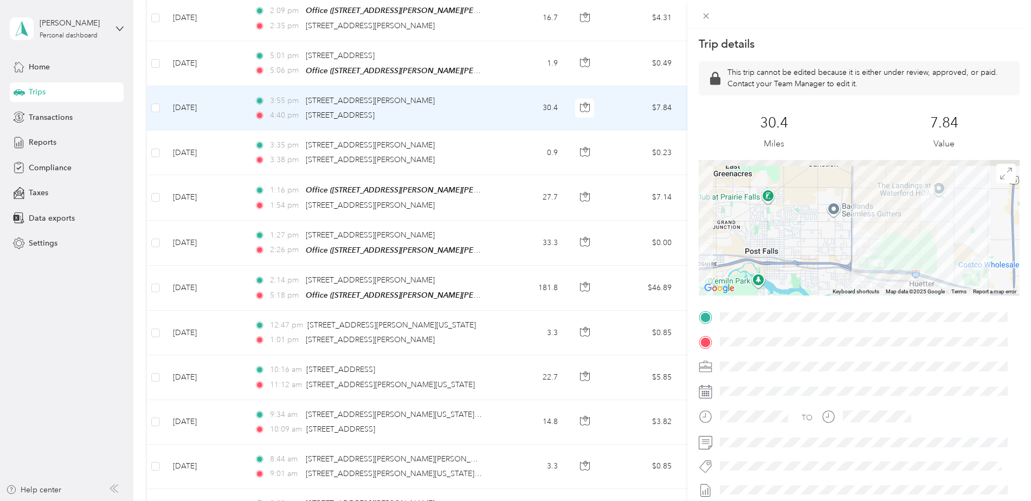
drag, startPoint x: 931, startPoint y: 203, endPoint x: 913, endPoint y: 247, distance: 48.1
click at [914, 247] on div at bounding box center [859, 228] width 321 height 136
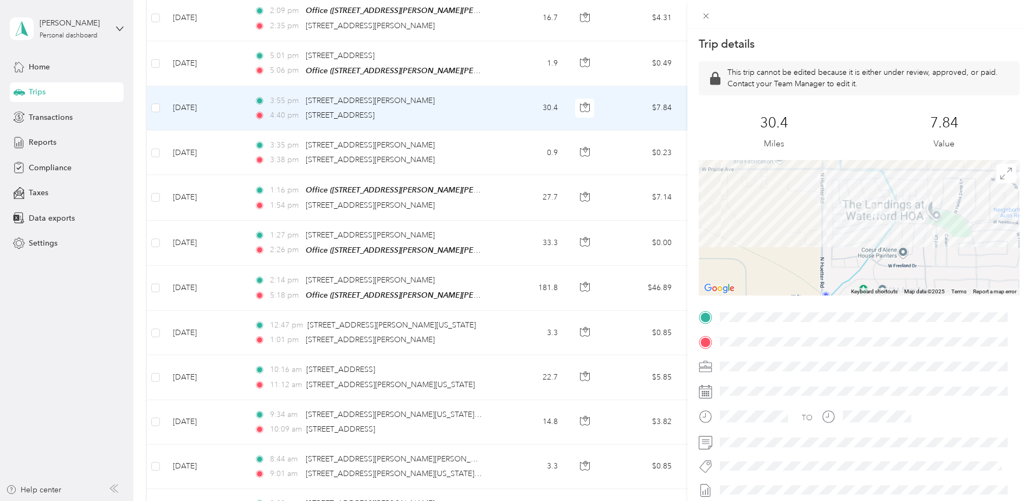
drag, startPoint x: 882, startPoint y: 184, endPoint x: 844, endPoint y: 253, distance: 79.4
click at [844, 253] on div at bounding box center [859, 228] width 321 height 136
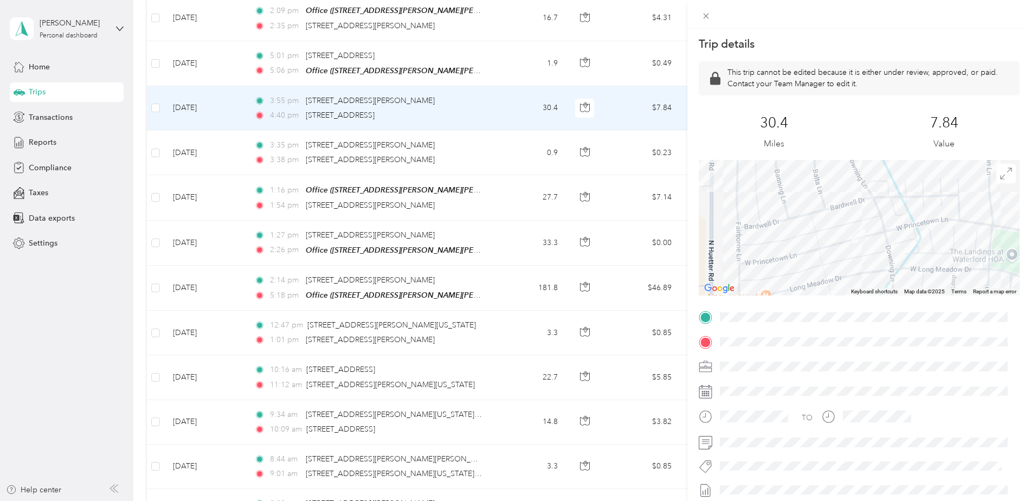
drag, startPoint x: 883, startPoint y: 205, endPoint x: 878, endPoint y: 243, distance: 38.9
click at [878, 243] on div at bounding box center [859, 228] width 321 height 136
click at [440, 63] on div "Trip details This trip cannot be edited because it is either under review, appr…" at bounding box center [515, 250] width 1031 height 501
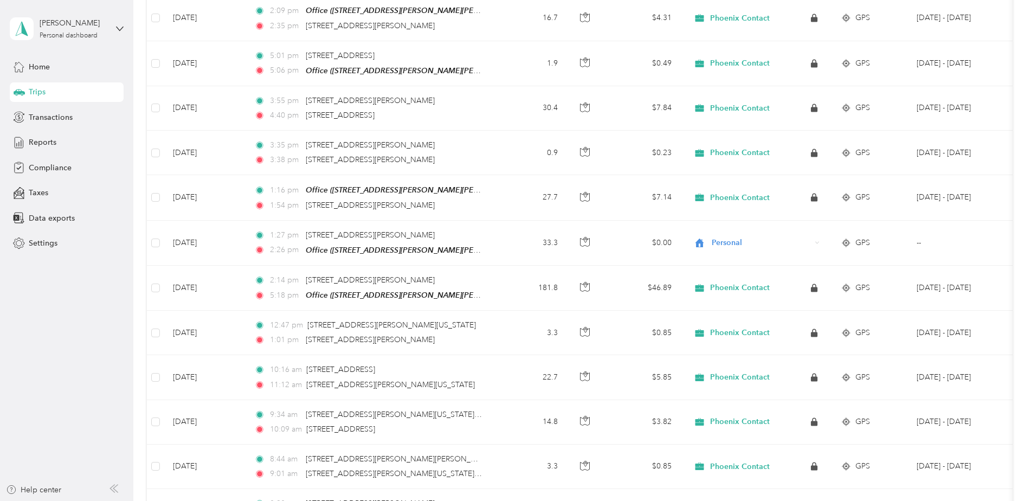
click at [506, 56] on td "1.9" at bounding box center [531, 63] width 72 height 45
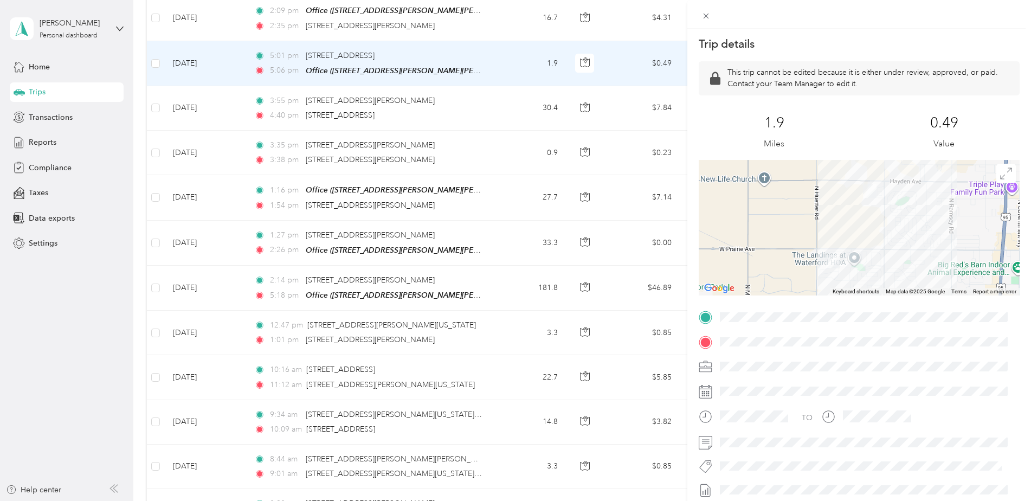
click at [410, 67] on div "Trip details This trip cannot be edited because it is either under review, appr…" at bounding box center [515, 250] width 1031 height 501
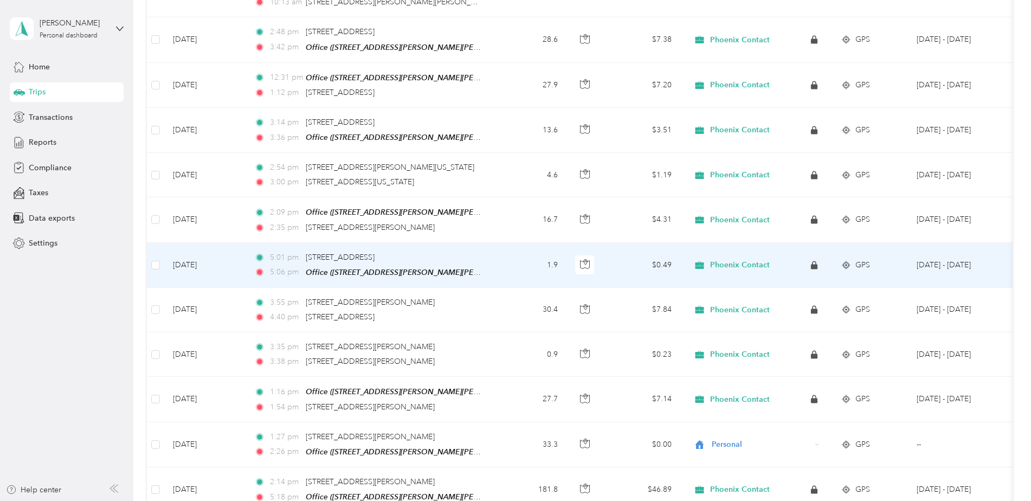
scroll to position [914, 0]
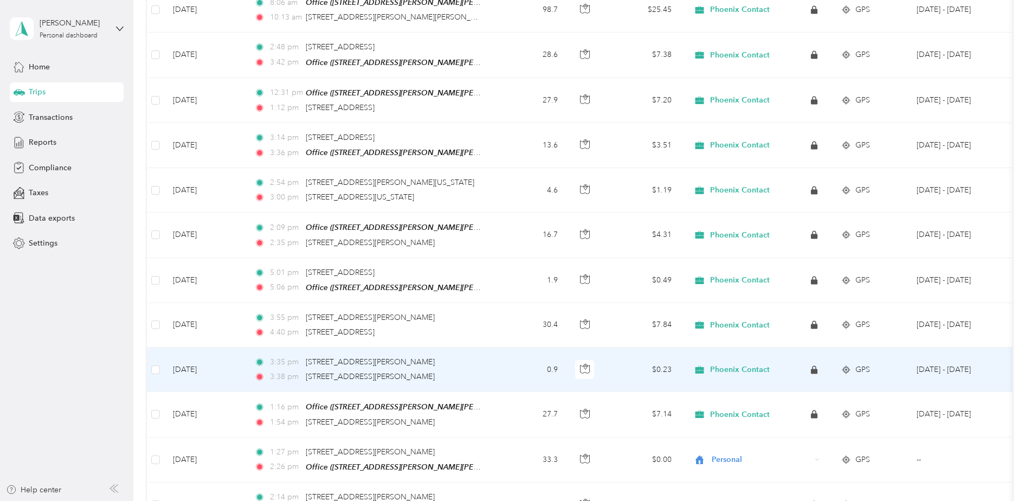
click at [500, 368] on td "0.9" at bounding box center [531, 370] width 72 height 44
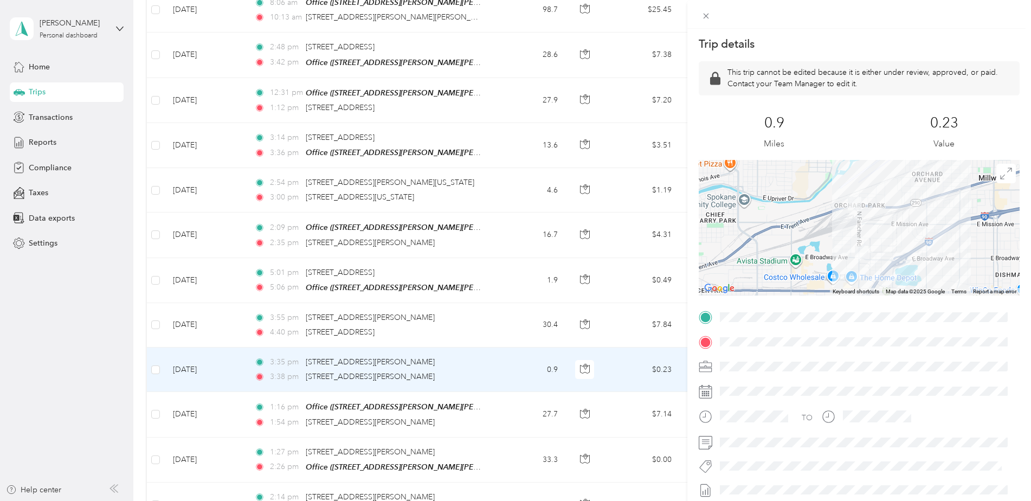
click at [512, 235] on div "Trip details This trip cannot be edited because it is either under review, appr…" at bounding box center [515, 250] width 1031 height 501
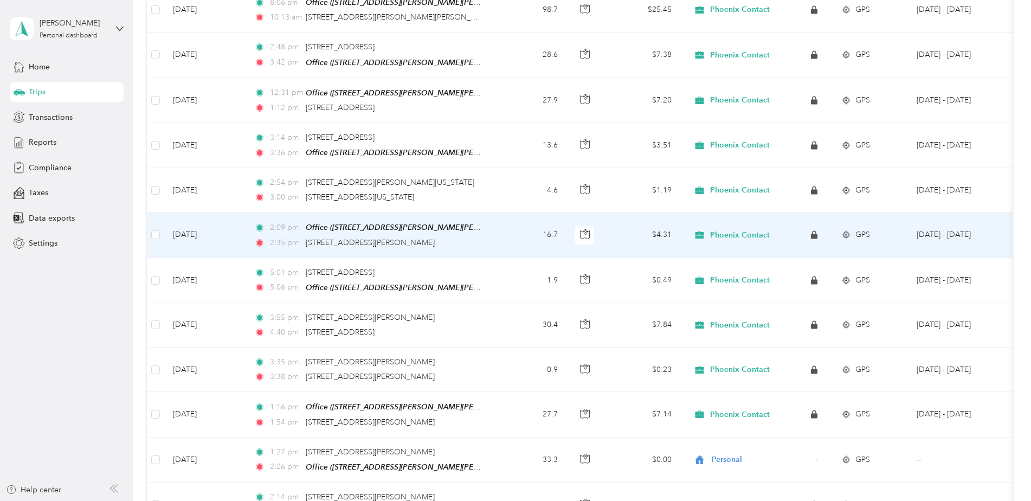
click at [498, 237] on td "16.7" at bounding box center [531, 235] width 72 height 45
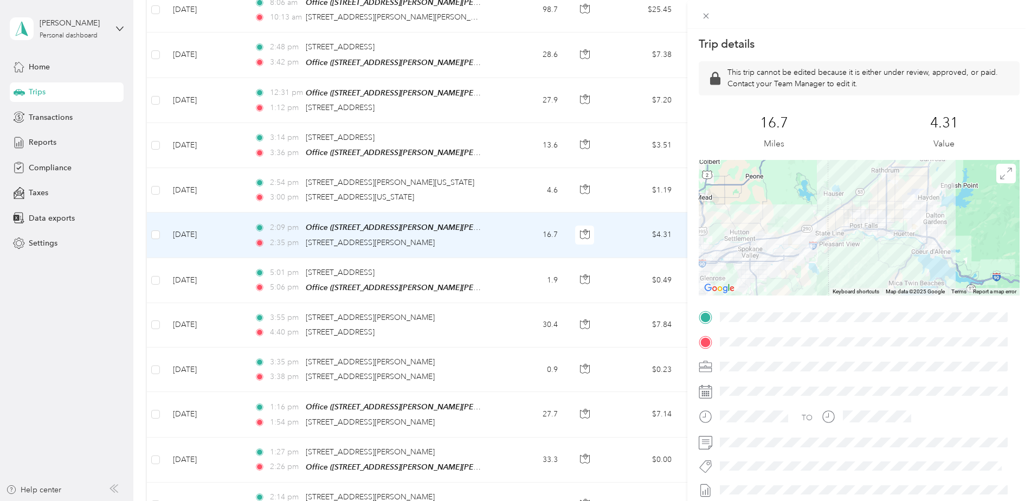
click at [493, 187] on div "Trip details This trip cannot be edited because it is either under review, appr…" at bounding box center [515, 250] width 1031 height 501
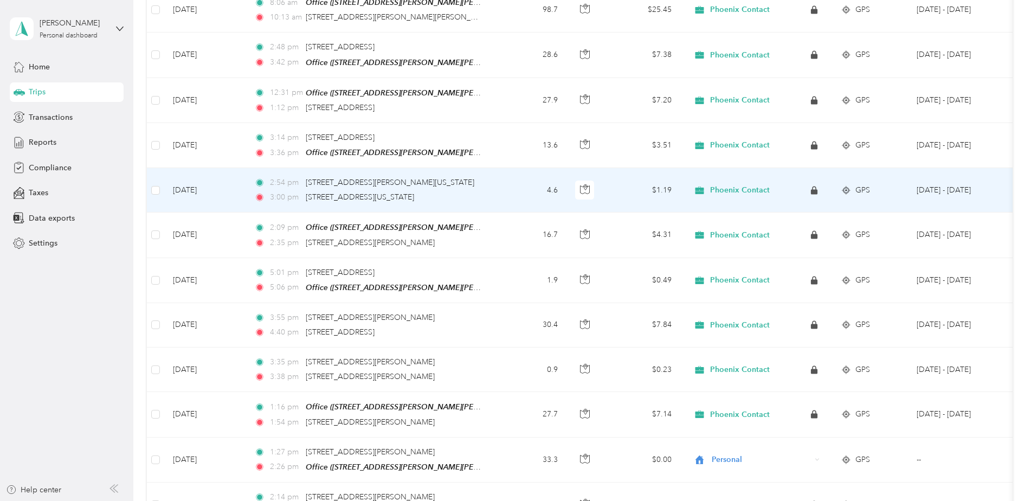
click at [499, 187] on td "4.6" at bounding box center [531, 190] width 72 height 44
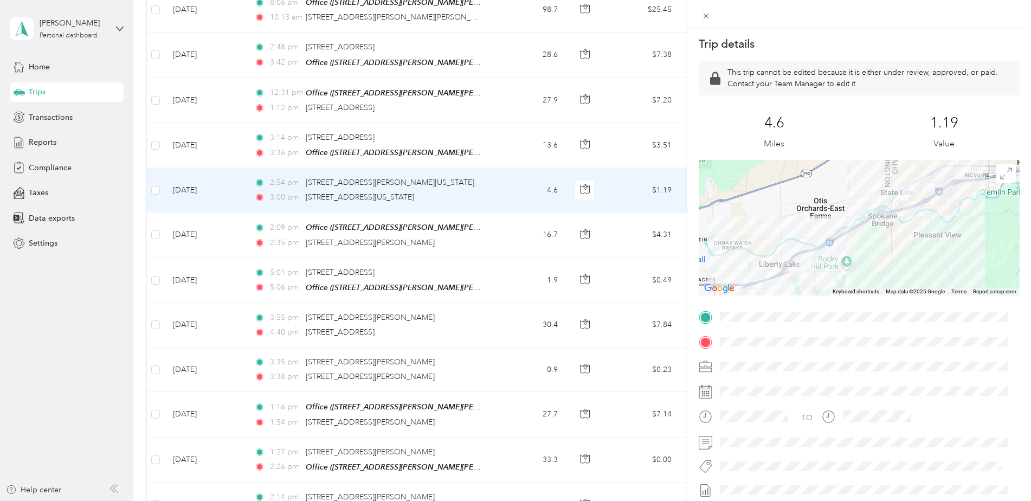
click at [472, 134] on div "Trip details This trip cannot be edited because it is either under review, appr…" at bounding box center [515, 250] width 1031 height 501
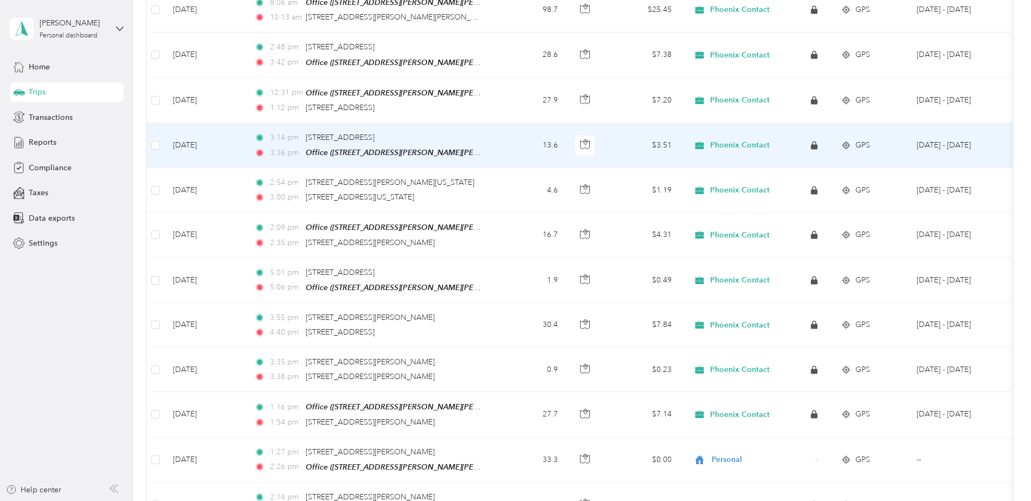
click at [491, 141] on td "3:14 pm [STREET_ADDRESS], [GEOGRAPHIC_DATA] 3:36 pm Office ([STREET_ADDRESS][PE…" at bounding box center [370, 145] width 249 height 45
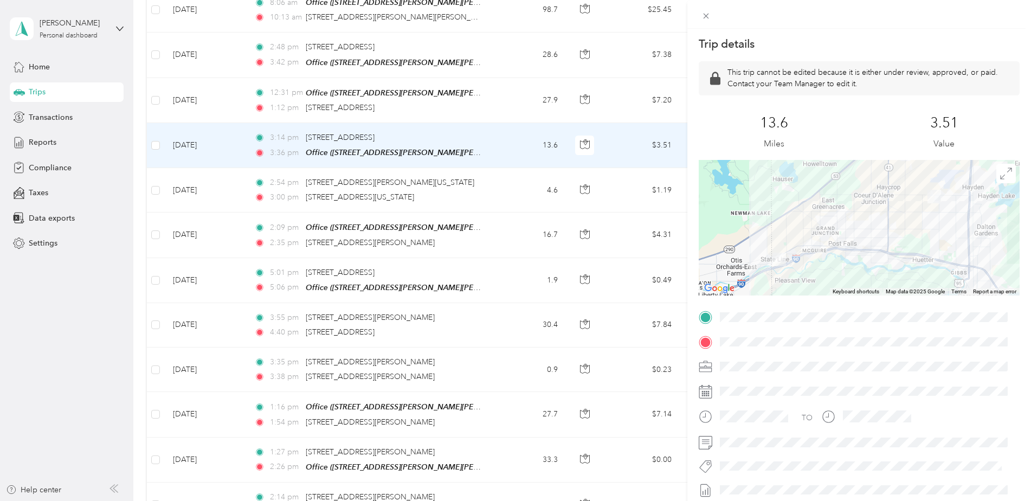
click at [495, 102] on div "Trip details This trip cannot be edited because it is either under review, appr…" at bounding box center [515, 250] width 1031 height 501
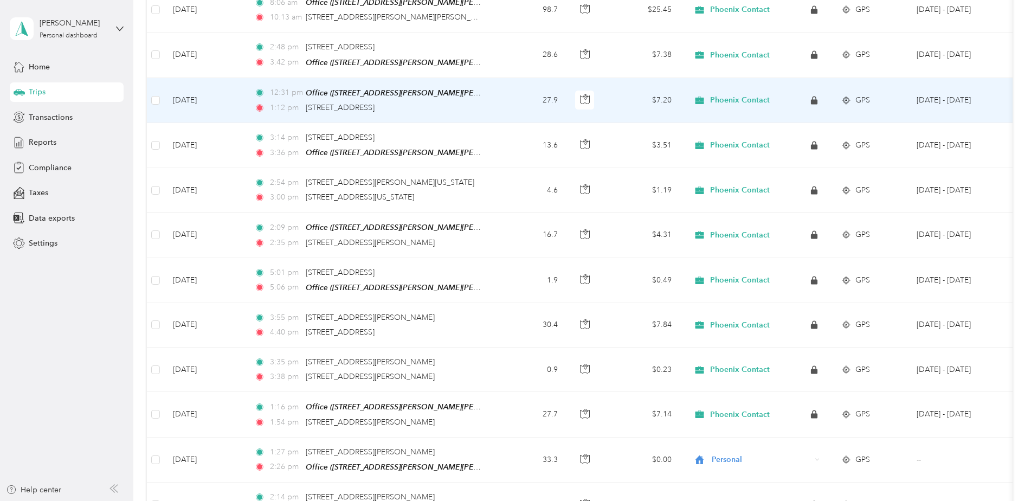
click at [495, 106] on td "27.9" at bounding box center [531, 100] width 72 height 45
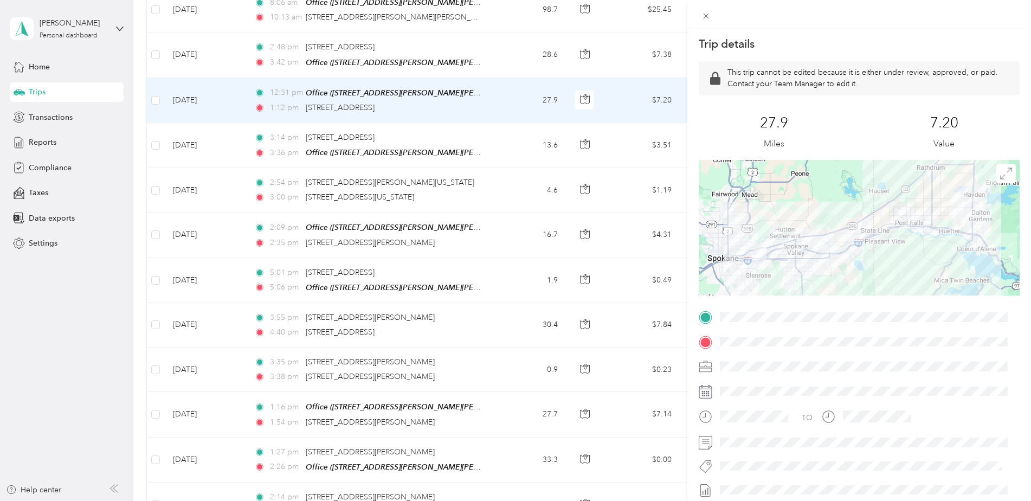
click at [510, 110] on div "Trip details This trip cannot be edited because it is either under review, appr…" at bounding box center [515, 250] width 1031 height 501
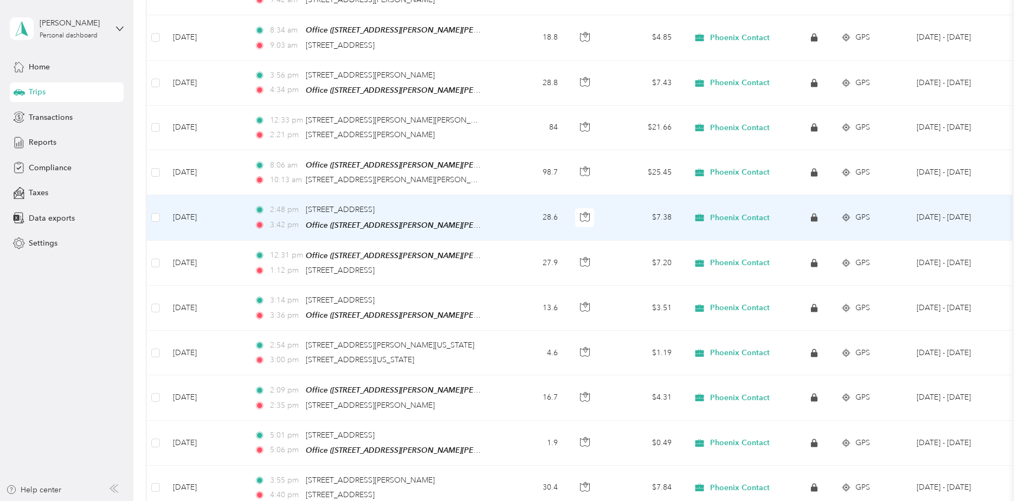
scroll to position [642, 0]
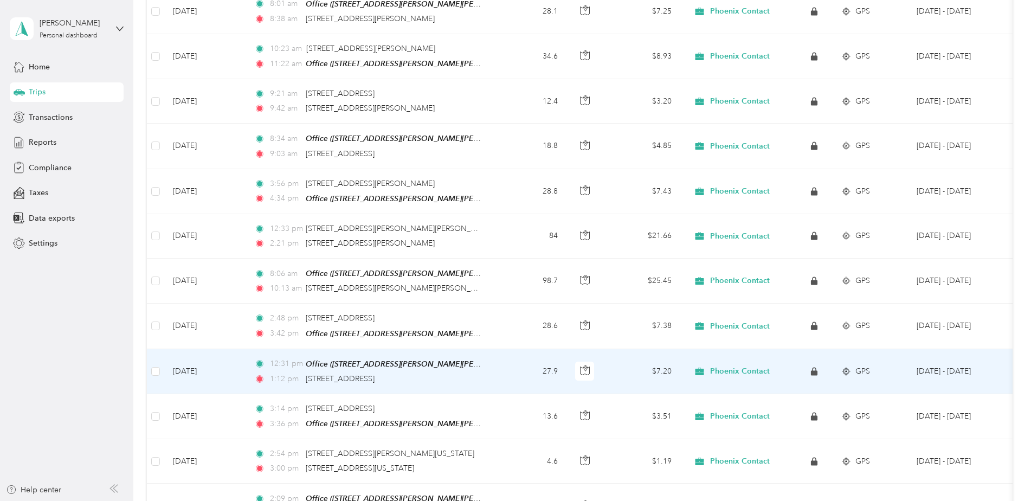
click at [492, 372] on td "12:31 pm Office ([STREET_ADDRESS][PERSON_NAME][PERSON_NAME] , [PERSON_NAME], [G…" at bounding box center [370, 371] width 249 height 45
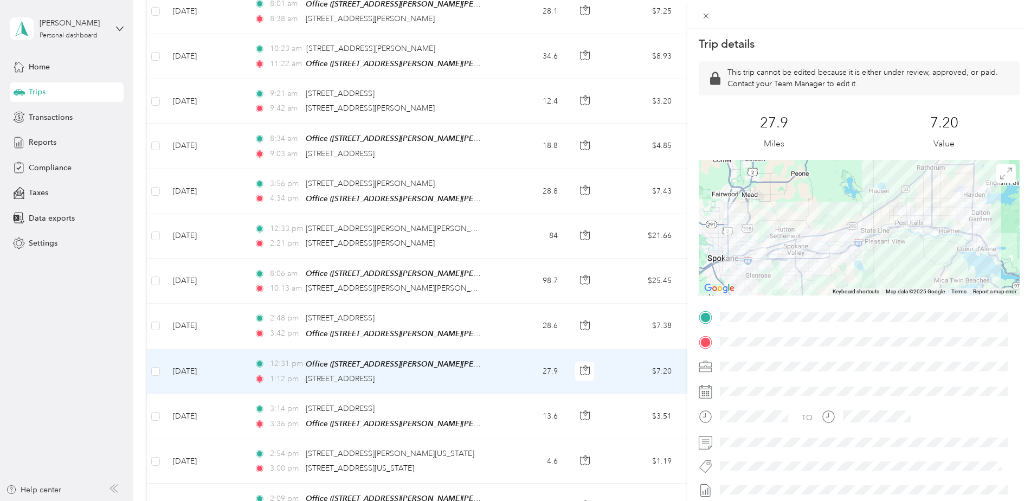
click at [511, 322] on div "Trip details This trip cannot be edited because it is either under review, appr…" at bounding box center [515, 250] width 1031 height 501
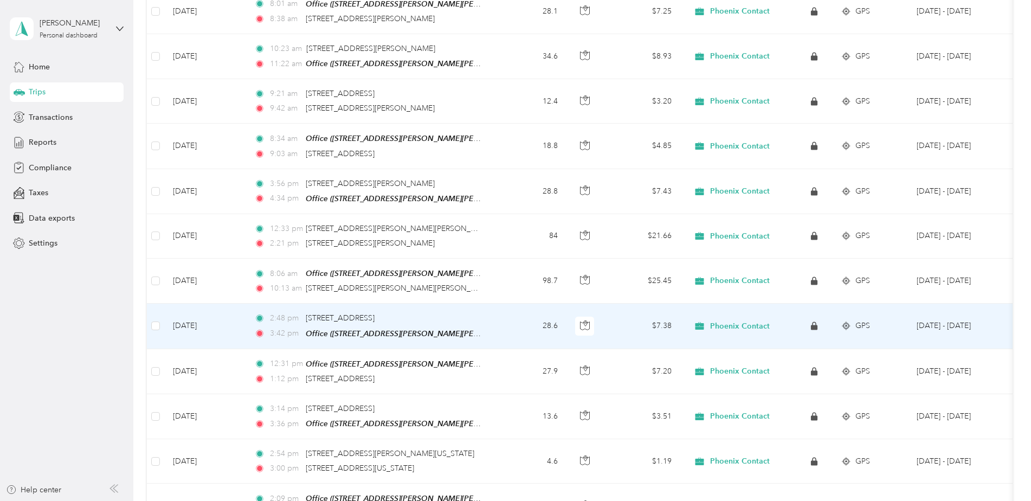
click at [504, 322] on td "28.6" at bounding box center [531, 326] width 72 height 45
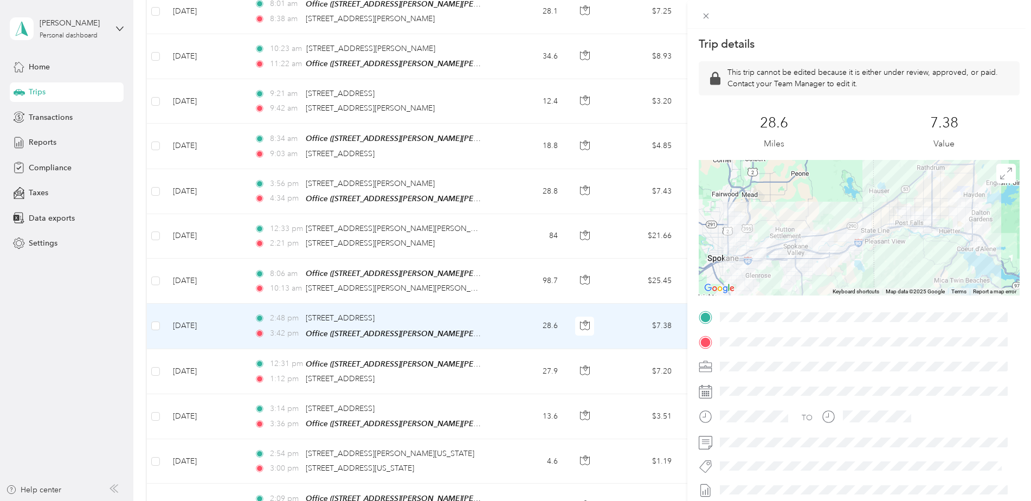
click at [501, 288] on div "Trip details This trip cannot be edited because it is either under review, appr…" at bounding box center [515, 250] width 1031 height 501
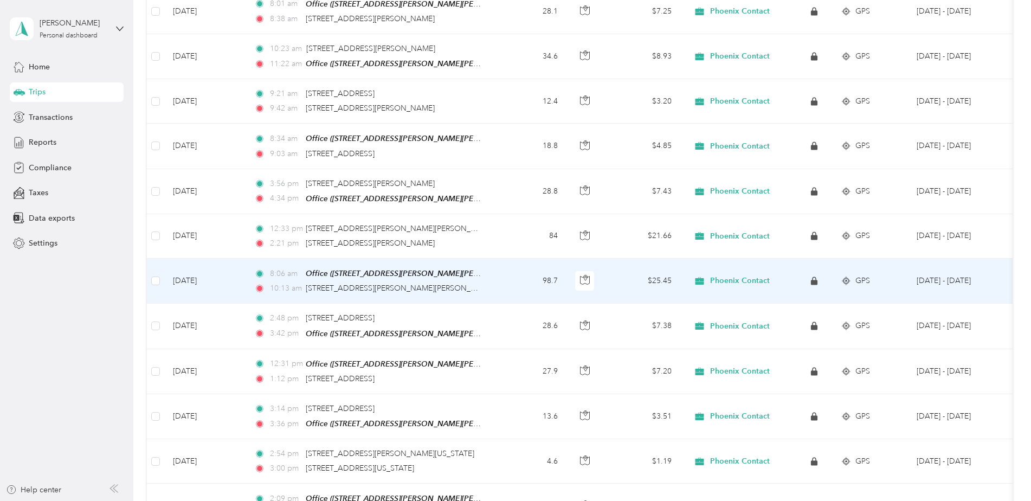
click at [501, 288] on td "98.7" at bounding box center [531, 281] width 72 height 45
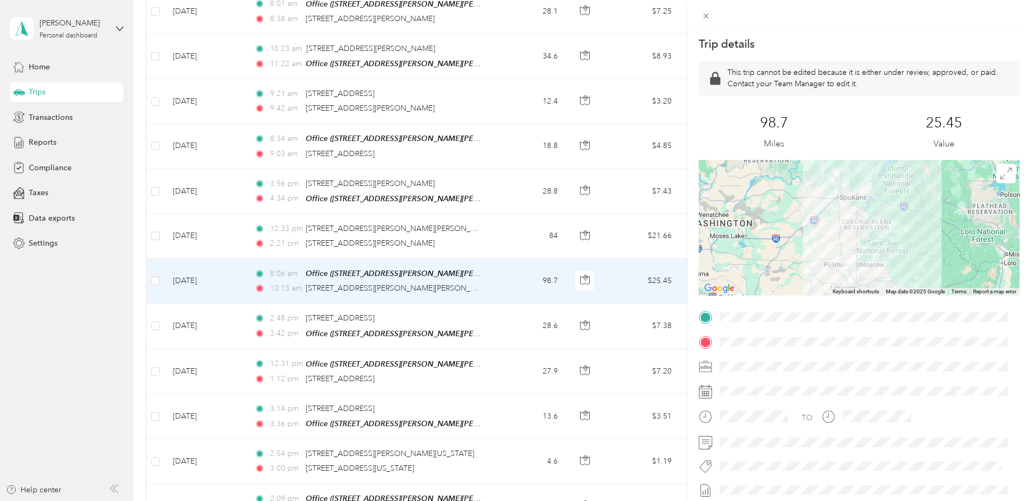
click at [494, 141] on div "Trip details This trip cannot be edited because it is either under review, appr…" at bounding box center [515, 250] width 1031 height 501
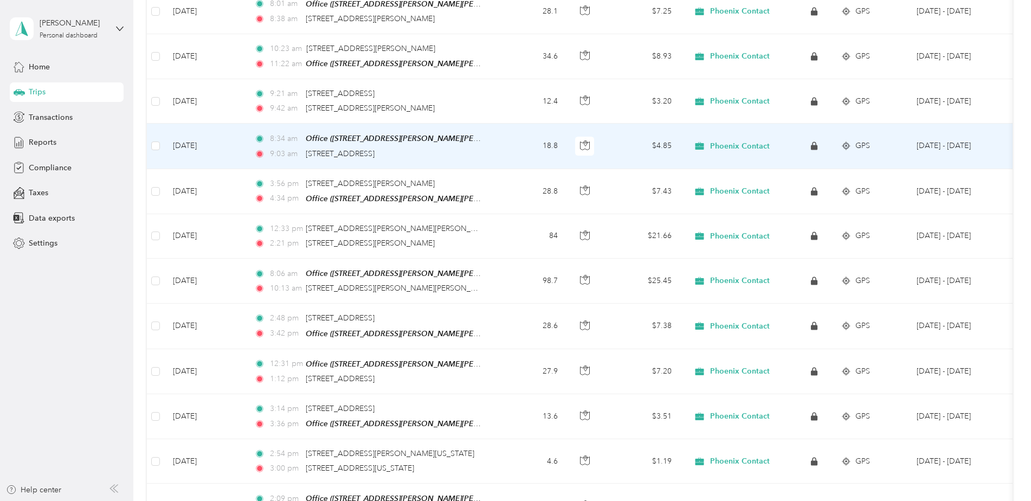
click at [485, 147] on td "8:34 am Office ([STREET_ADDRESS][PERSON_NAME][PERSON_NAME] , [PERSON_NAME], [GE…" at bounding box center [370, 146] width 249 height 45
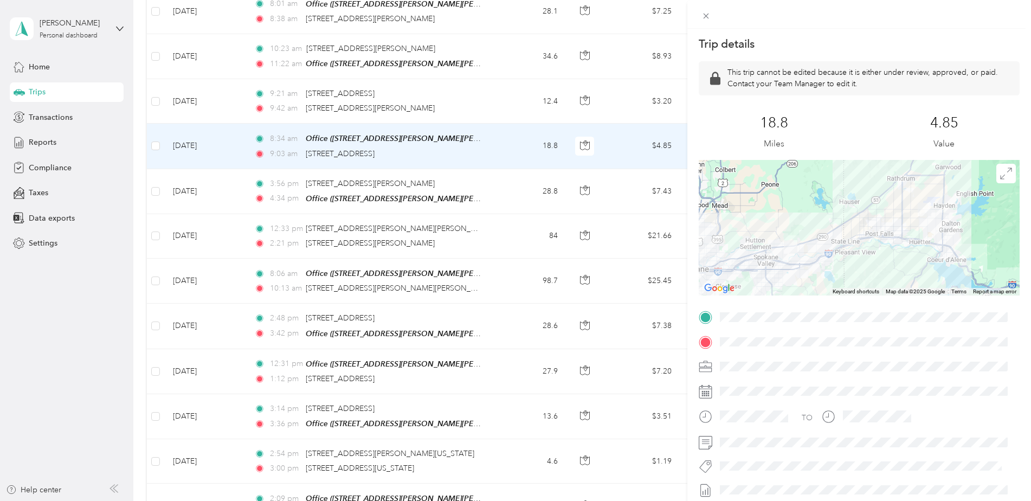
click at [423, 54] on div "Trip details This trip cannot be edited because it is either under review, appr…" at bounding box center [515, 250] width 1031 height 501
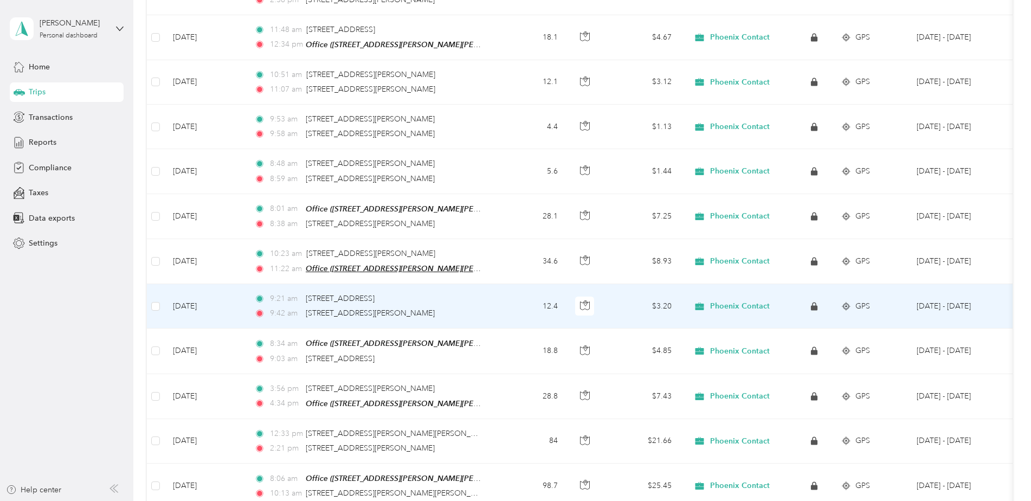
scroll to position [426, 0]
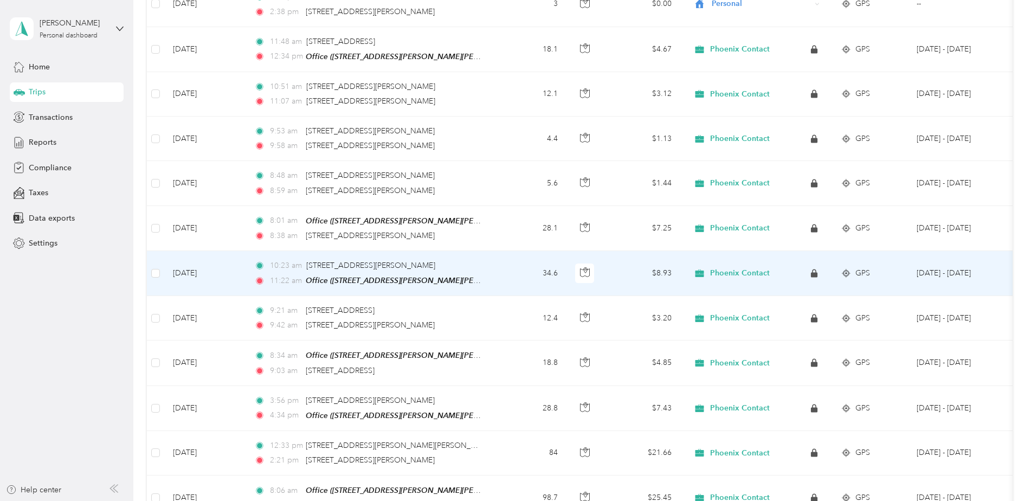
click at [471, 270] on div "10:23 am [STREET_ADDRESS][PERSON_NAME] 11:22 am Office ([STREET_ADDRESS][PERSON…" at bounding box center [368, 273] width 228 height 27
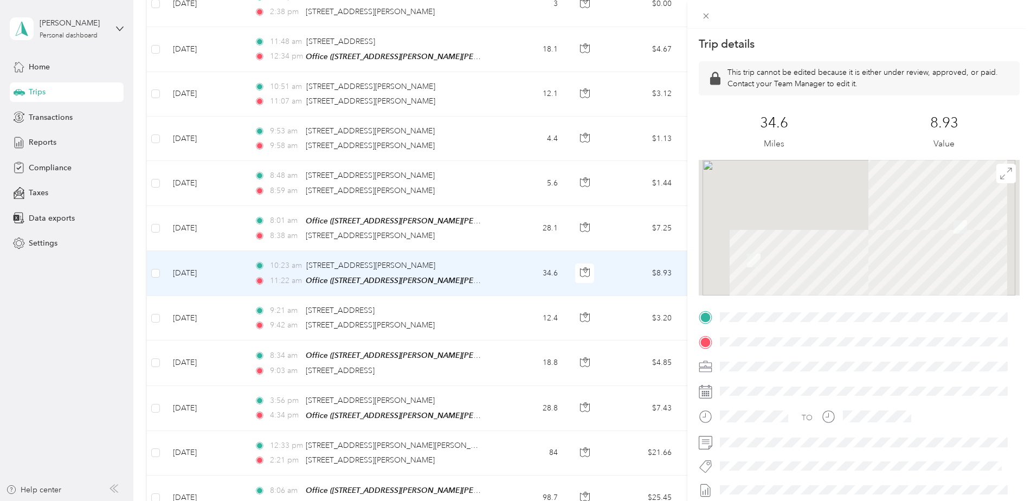
click at [488, 229] on div "Trip details This trip cannot be edited because it is either under review, appr…" at bounding box center [515, 250] width 1031 height 501
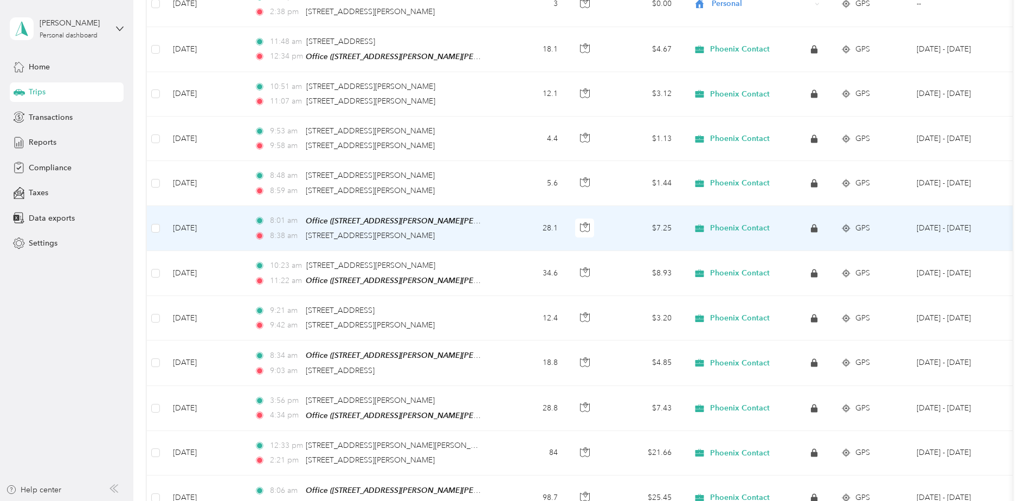
click at [484, 230] on td "8:01 am Office ([STREET_ADDRESS][PERSON_NAME][PERSON_NAME] , [PERSON_NAME], [GE…" at bounding box center [370, 228] width 249 height 45
